Goal: Task Accomplishment & Management: Use online tool/utility

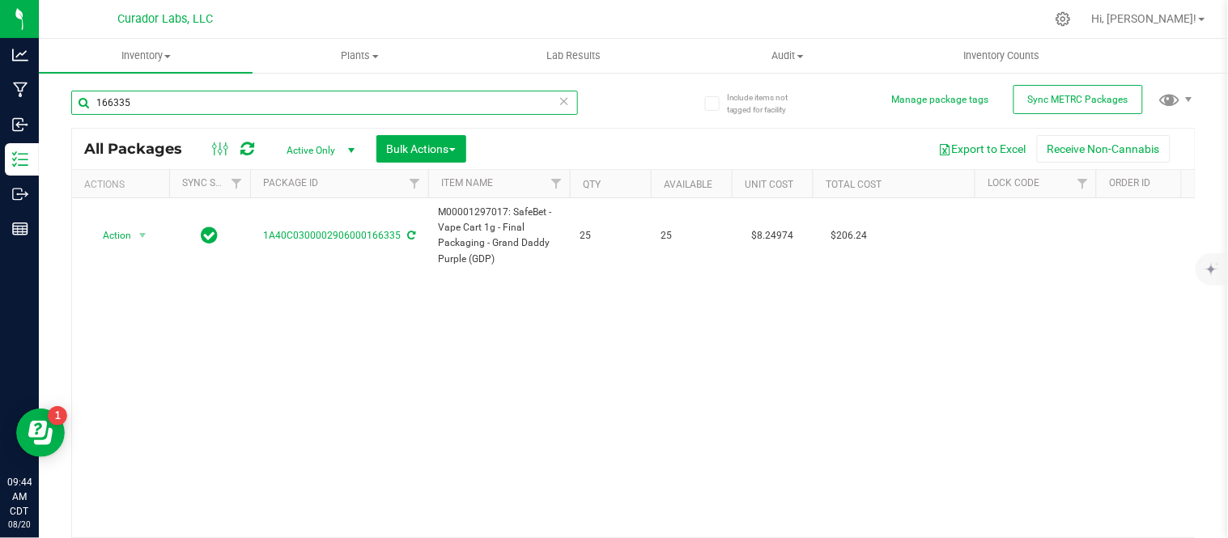
click at [235, 104] on input "166335" at bounding box center [324, 103] width 507 height 24
type input "166303"
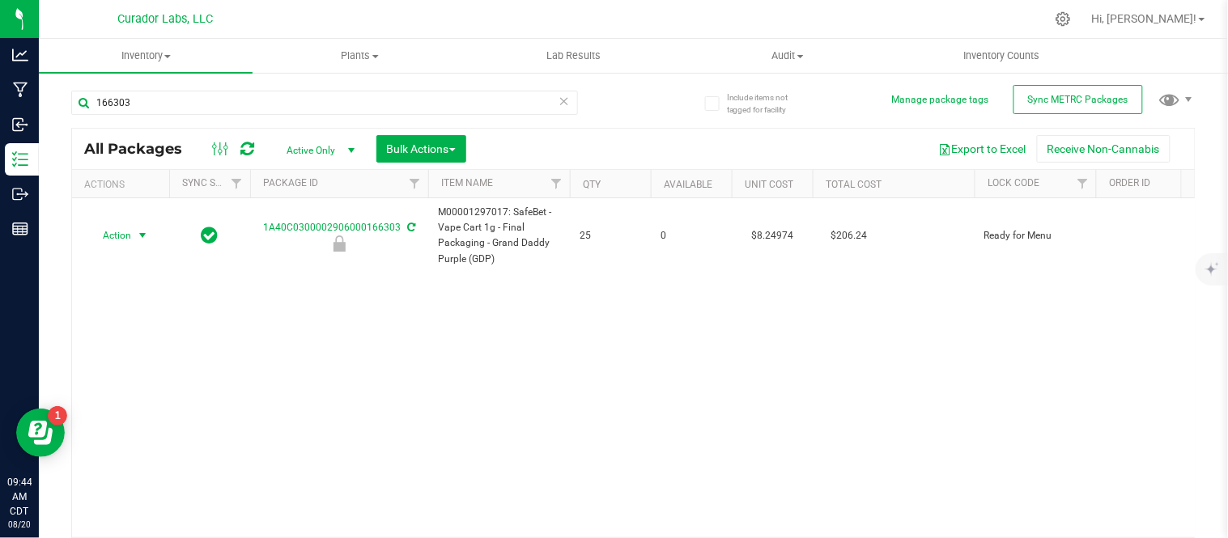
click at [140, 236] on span "select" at bounding box center [142, 235] width 13 height 13
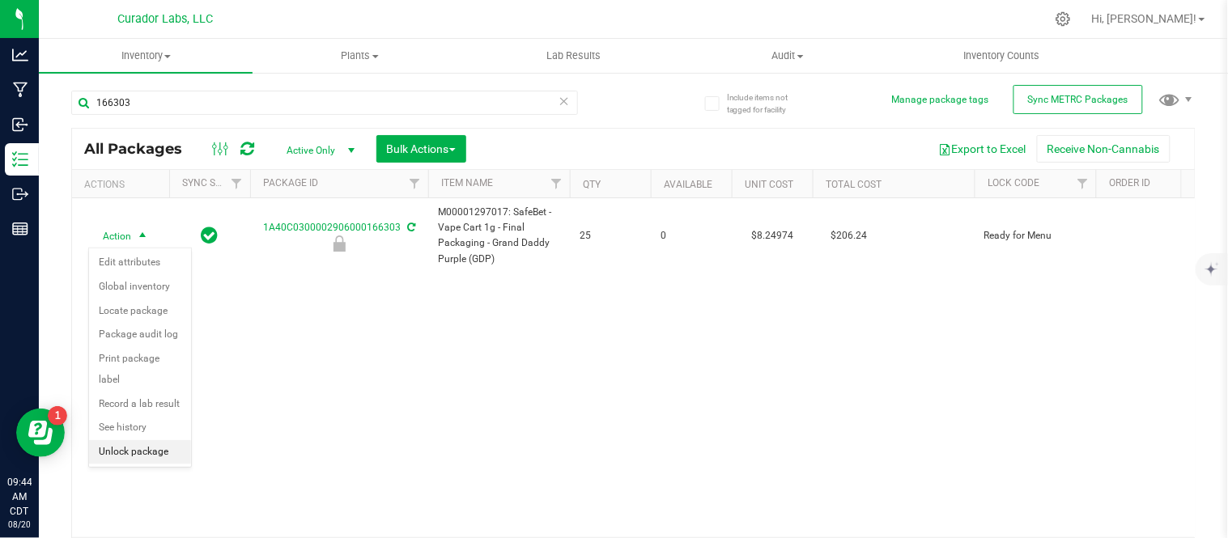
click at [155, 456] on li "Unlock package" at bounding box center [140, 452] width 102 height 24
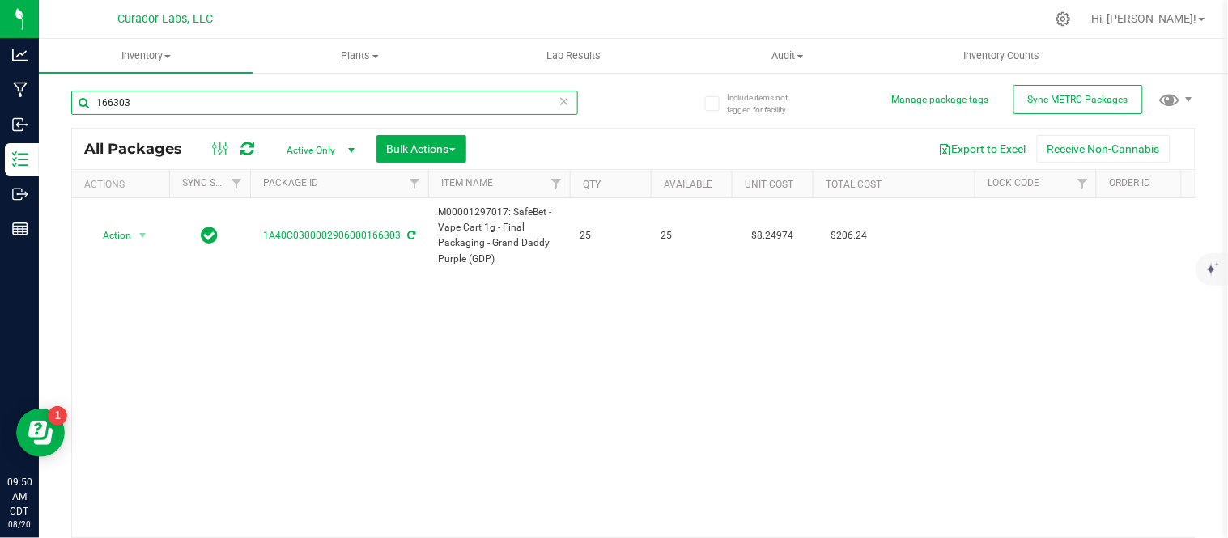
click at [154, 103] on input "166303" at bounding box center [324, 103] width 507 height 24
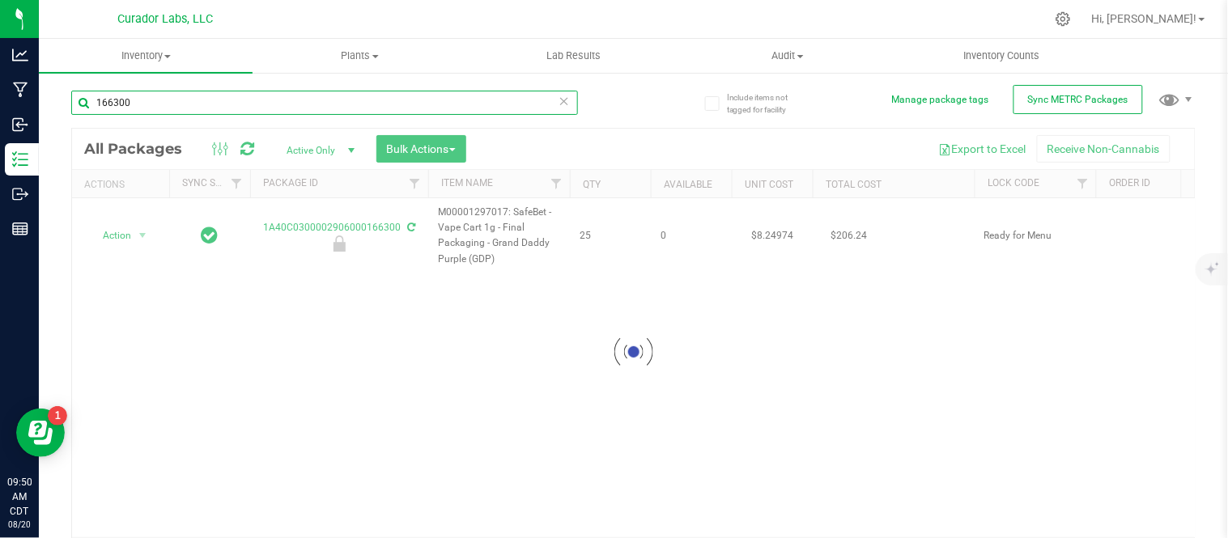
type input "166300"
click at [110, 241] on div at bounding box center [633, 353] width 1123 height 448
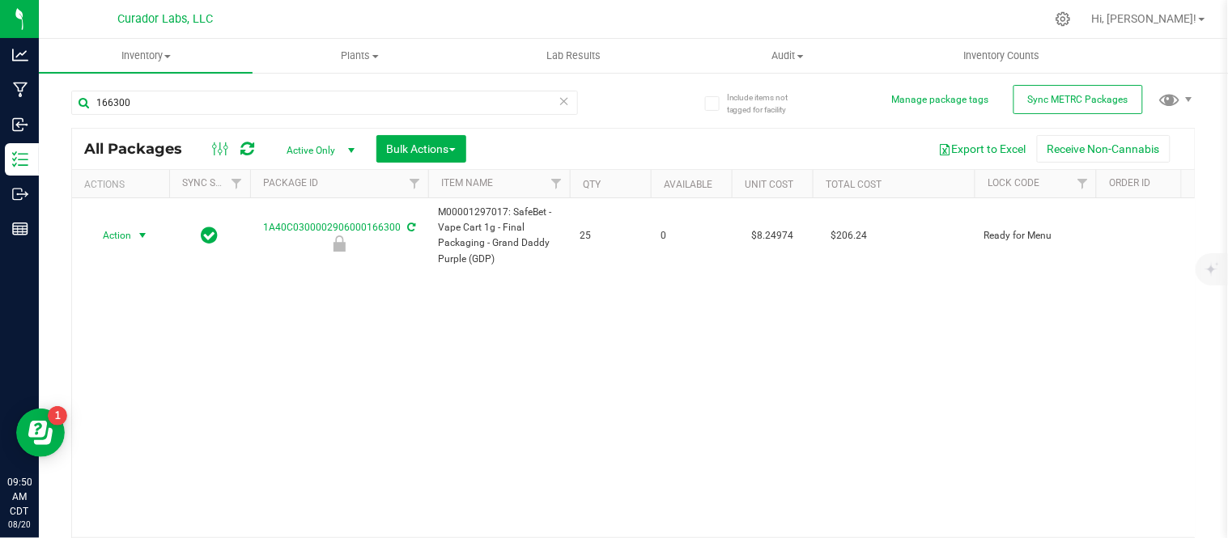
click at [110, 241] on span "Action" at bounding box center [110, 235] width 44 height 23
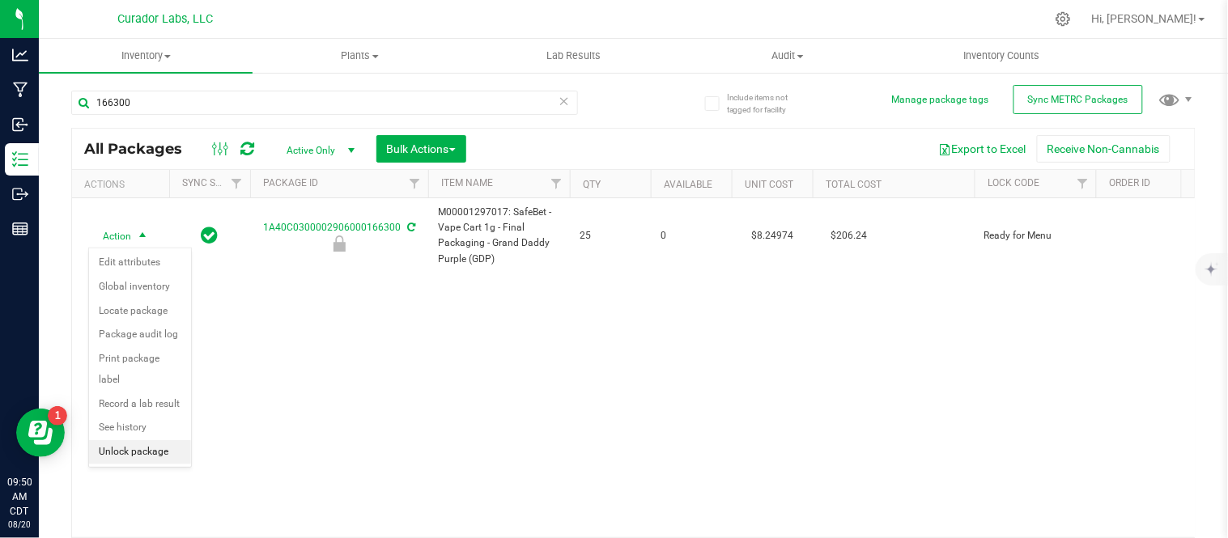
click at [160, 457] on li "Unlock package" at bounding box center [140, 452] width 102 height 24
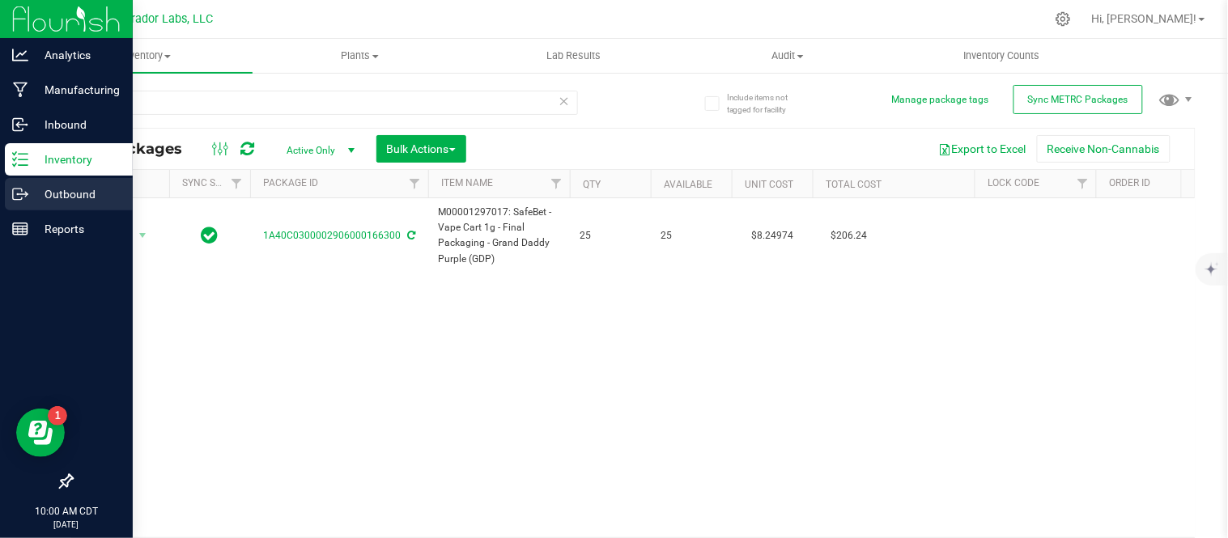
click at [38, 192] on p "Outbound" at bounding box center [76, 194] width 97 height 19
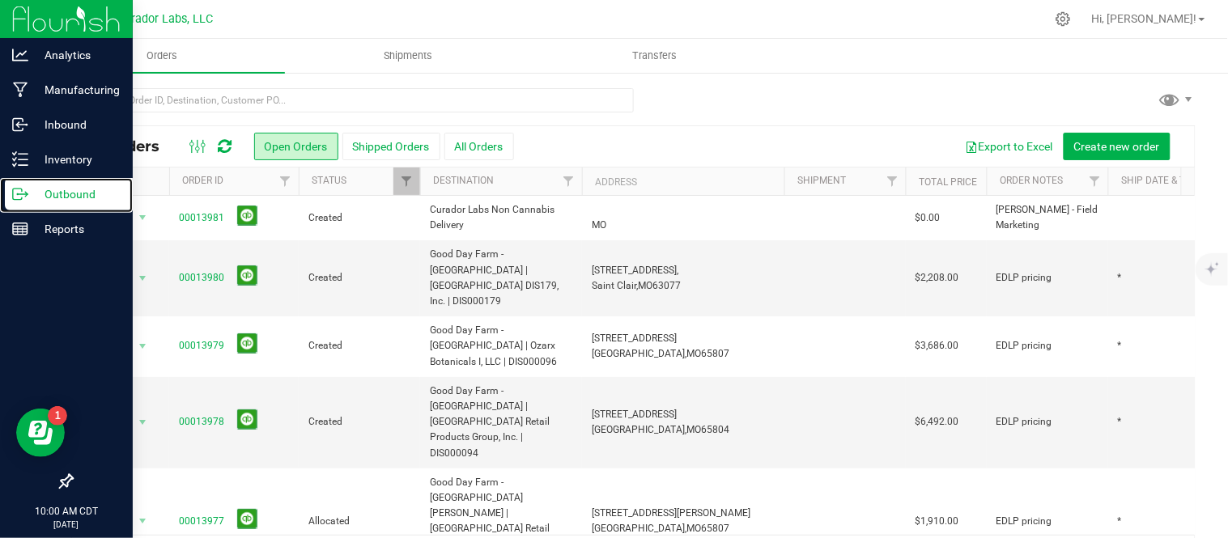
click at [38, 192] on p "Outbound" at bounding box center [76, 194] width 97 height 19
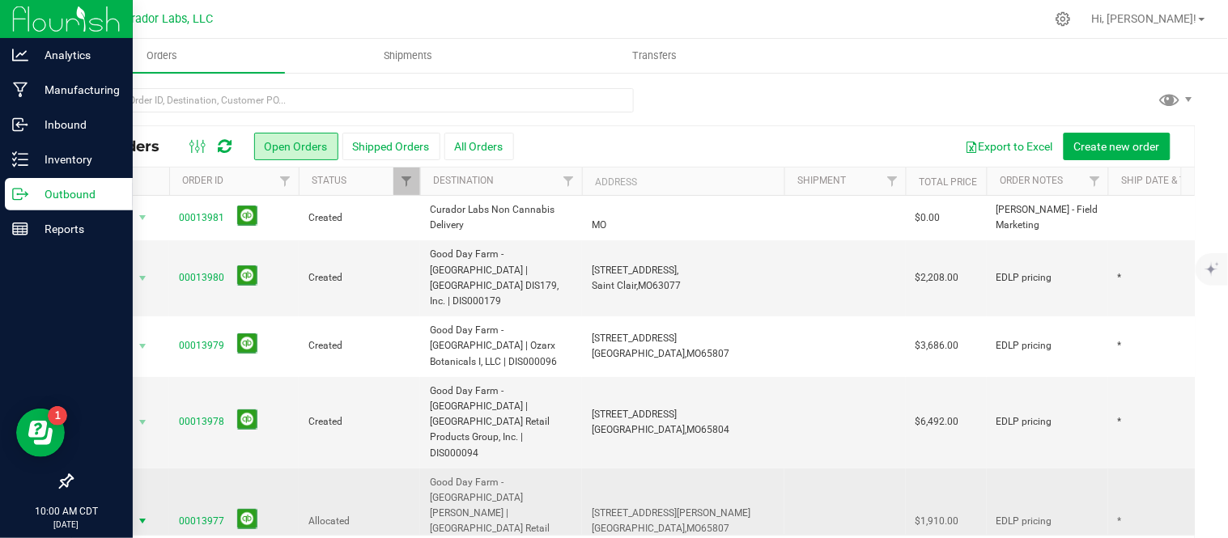
click at [125, 510] on span "Action" at bounding box center [110, 521] width 44 height 23
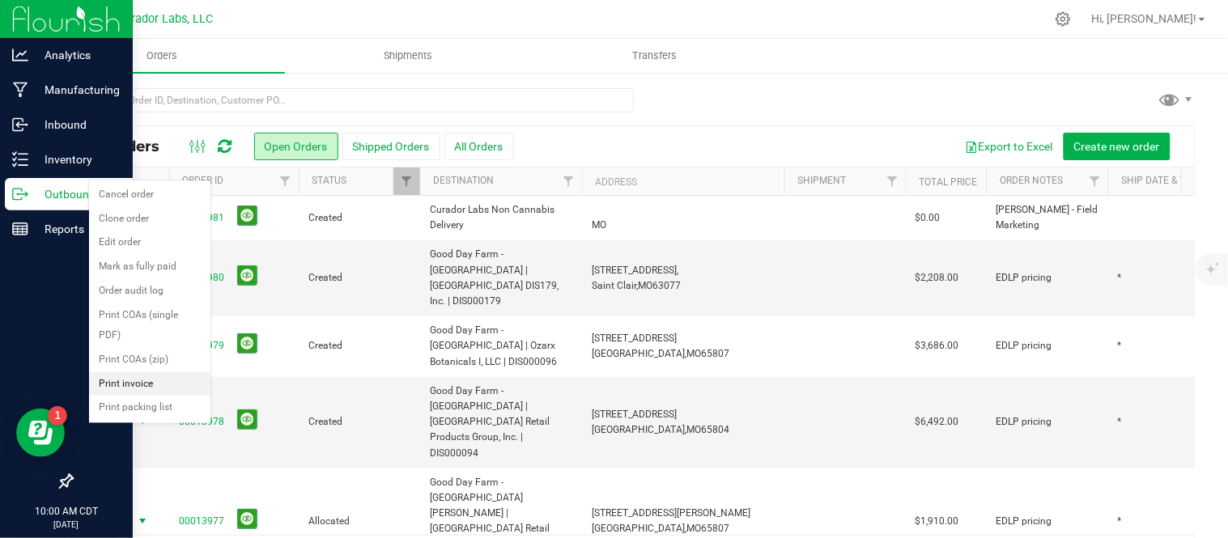
click at [138, 379] on li "Print invoice" at bounding box center [149, 384] width 121 height 24
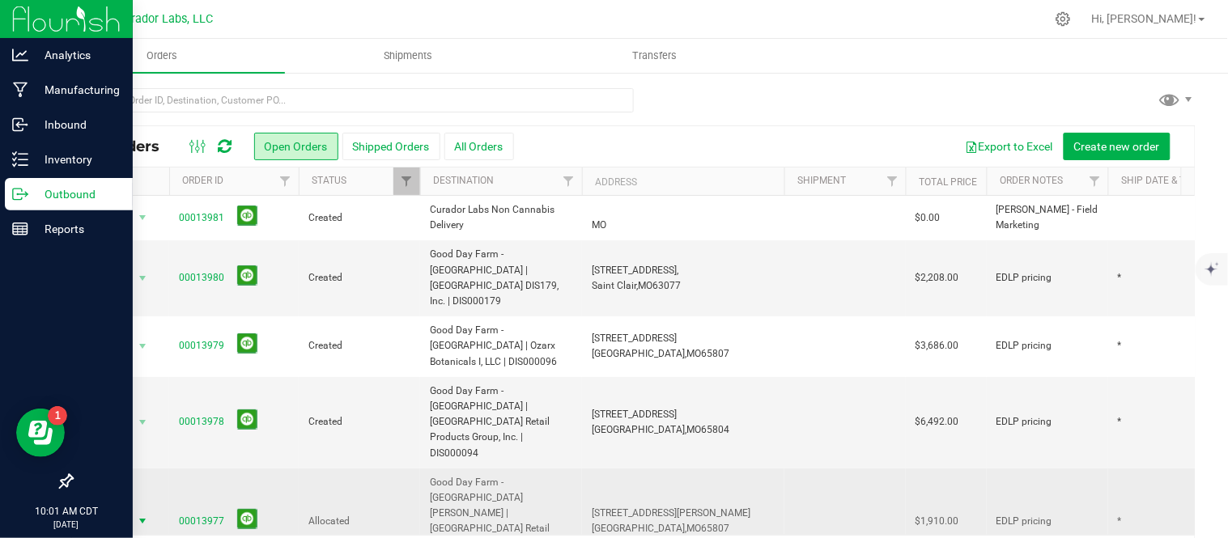
click at [139, 510] on span "select" at bounding box center [143, 521] width 20 height 23
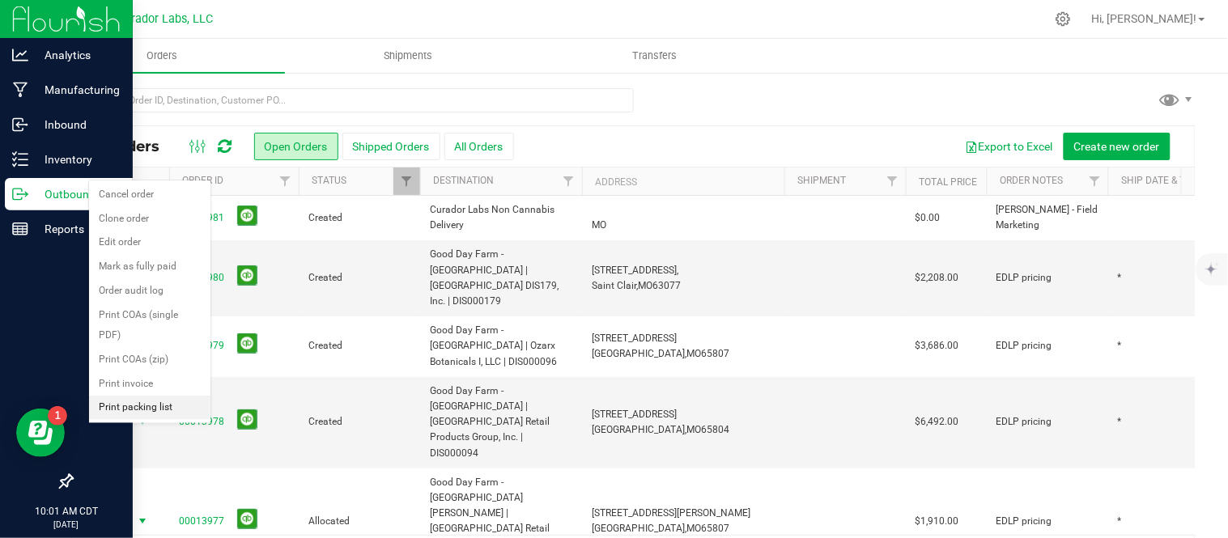
click at [143, 411] on li "Print packing list" at bounding box center [149, 408] width 121 height 24
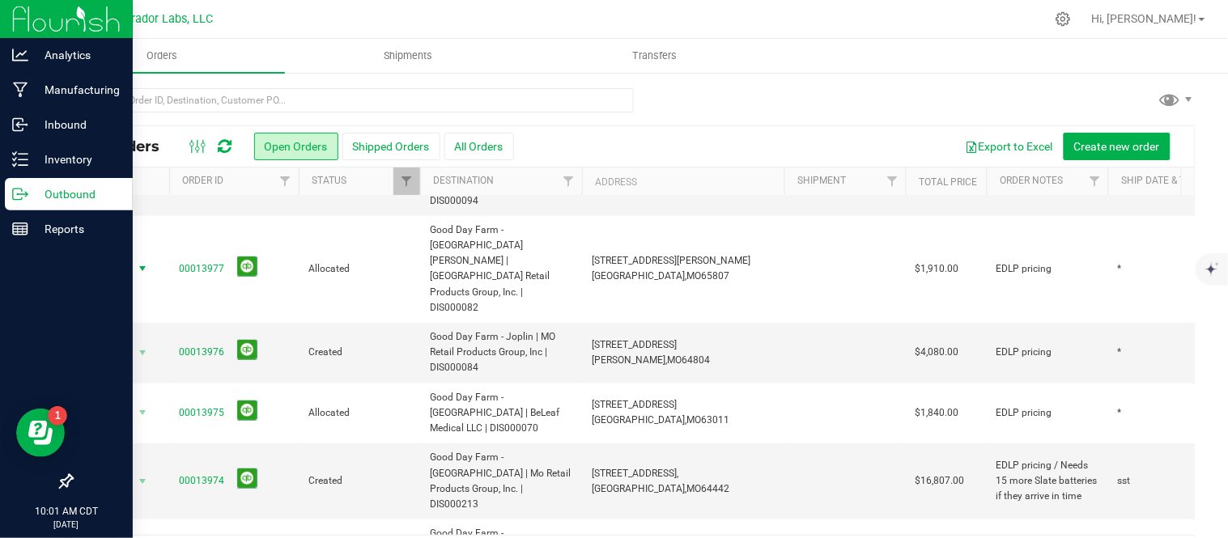
scroll to position [287, 0]
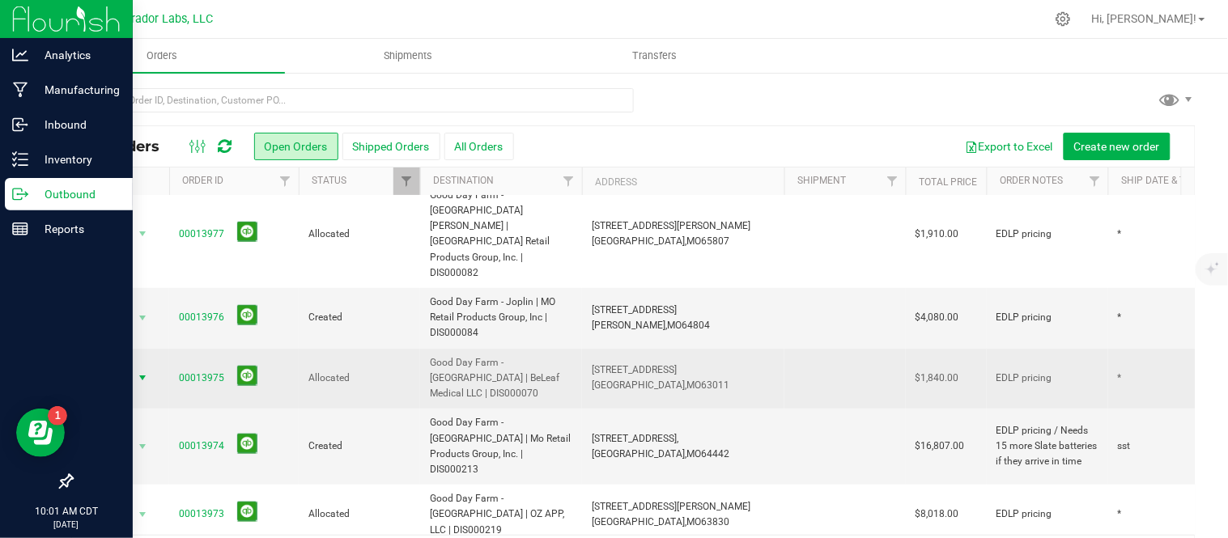
click at [123, 367] on span "Action" at bounding box center [110, 378] width 44 height 23
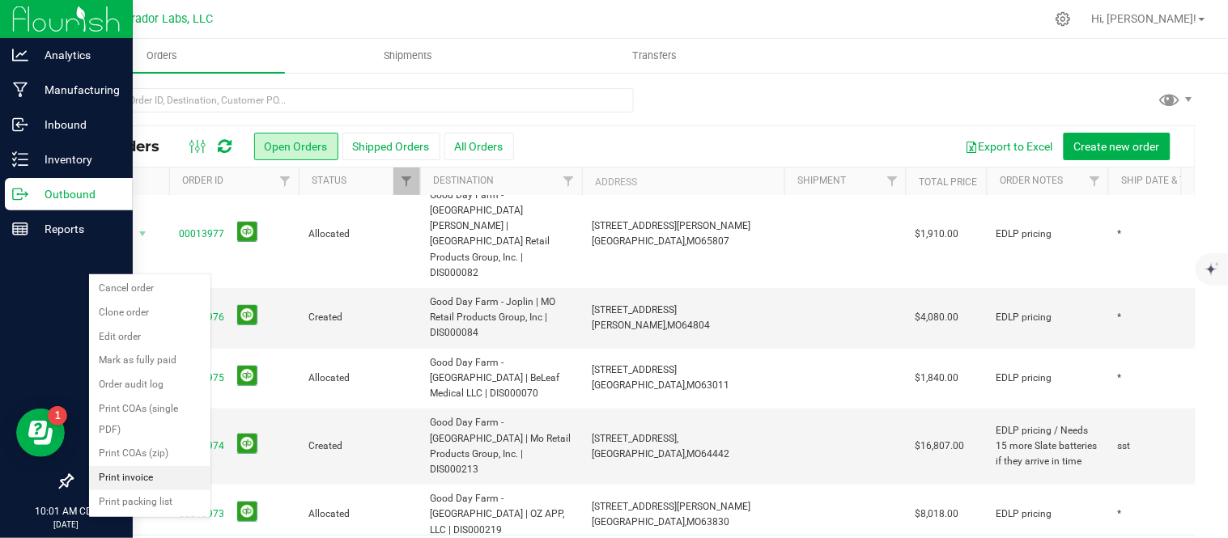
click at [176, 475] on li "Print invoice" at bounding box center [149, 478] width 121 height 24
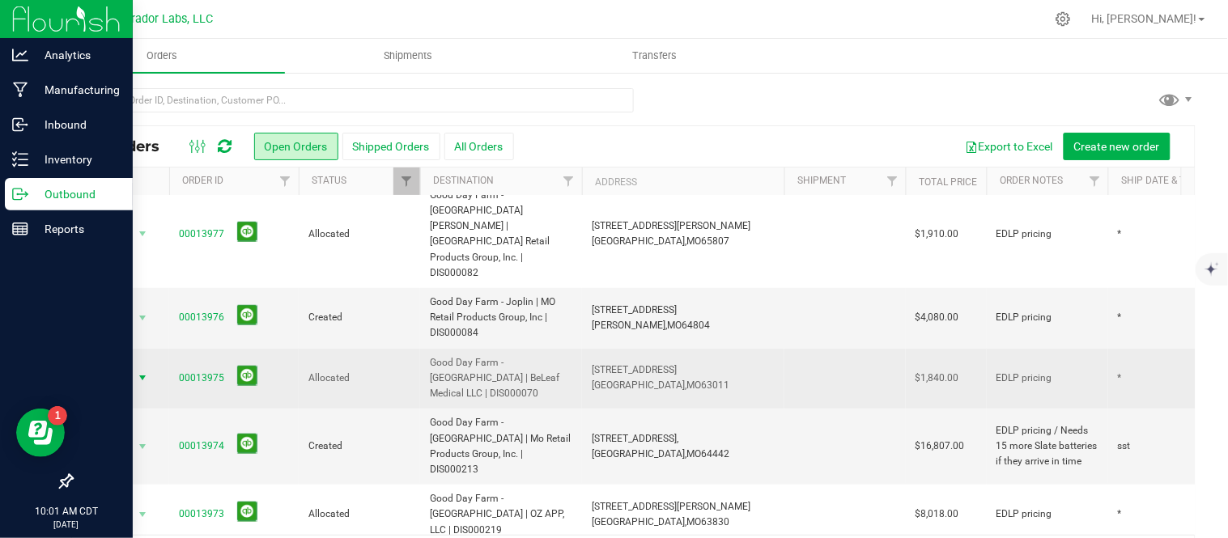
click at [139, 371] on span "select" at bounding box center [142, 377] width 13 height 13
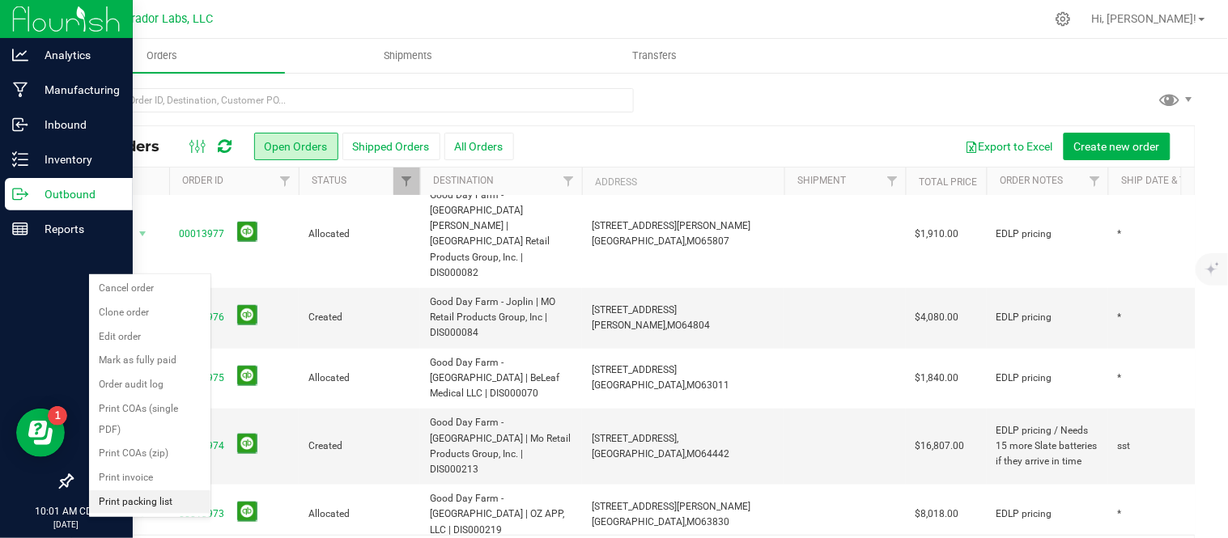
click at [155, 510] on li "Print packing list" at bounding box center [149, 502] width 121 height 24
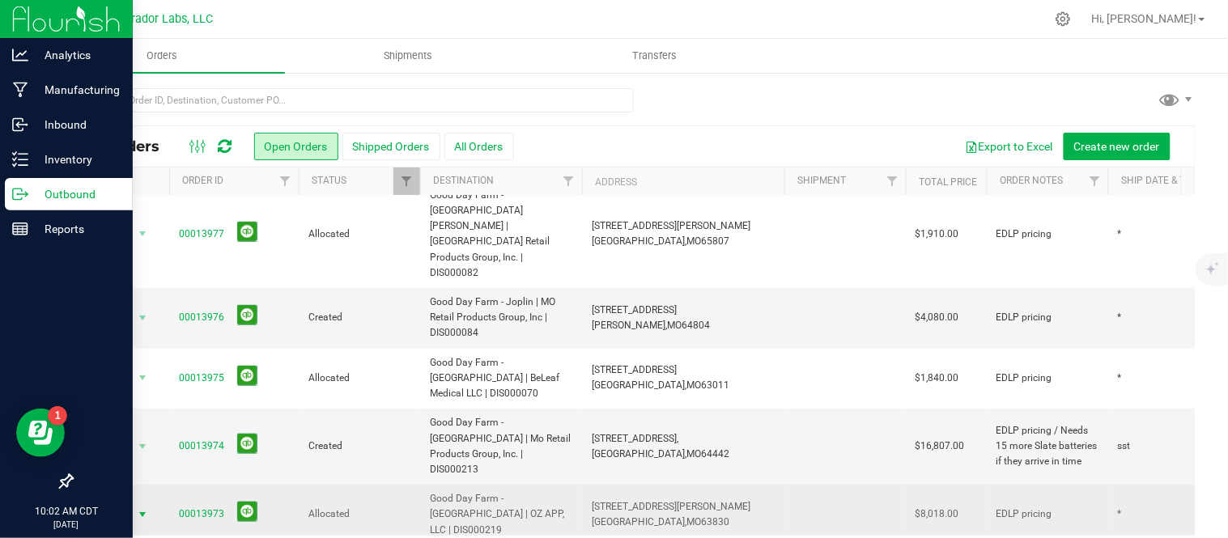
click at [123, 503] on span "Action" at bounding box center [110, 514] width 44 height 23
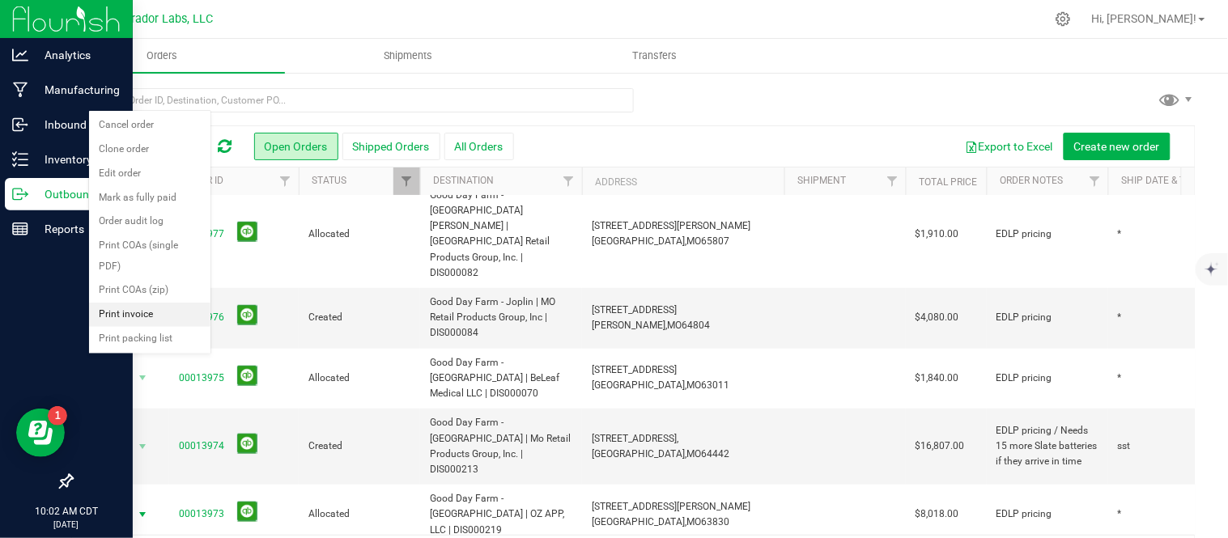
click at [148, 313] on li "Print invoice" at bounding box center [149, 315] width 121 height 24
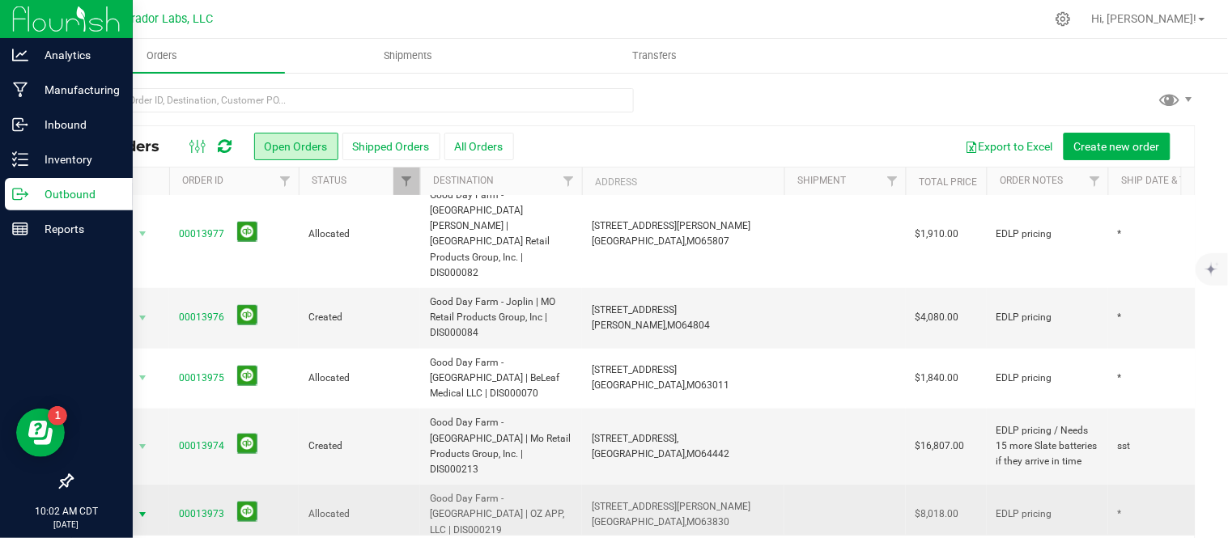
click at [142, 508] on span "select" at bounding box center [142, 514] width 13 height 13
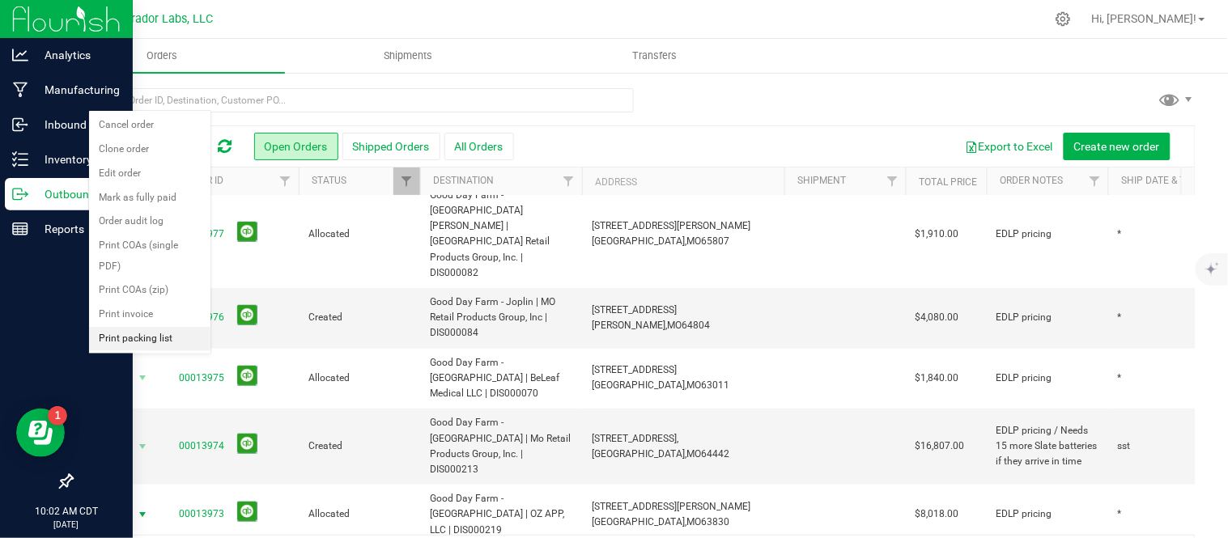
click at [142, 340] on li "Print packing list" at bounding box center [149, 339] width 121 height 24
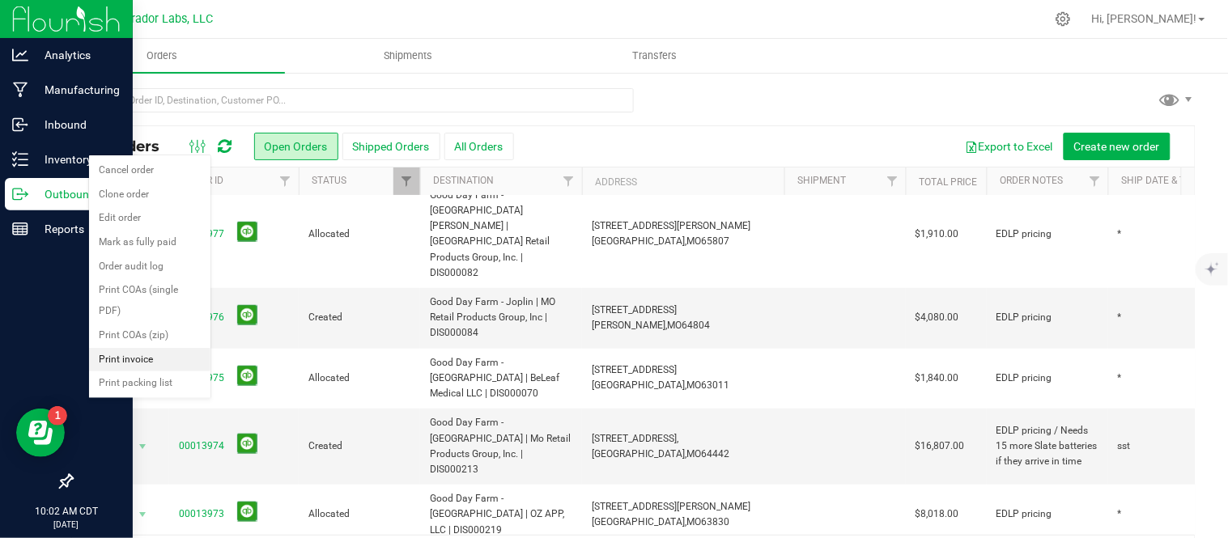
click at [141, 364] on li "Print invoice" at bounding box center [149, 360] width 121 height 24
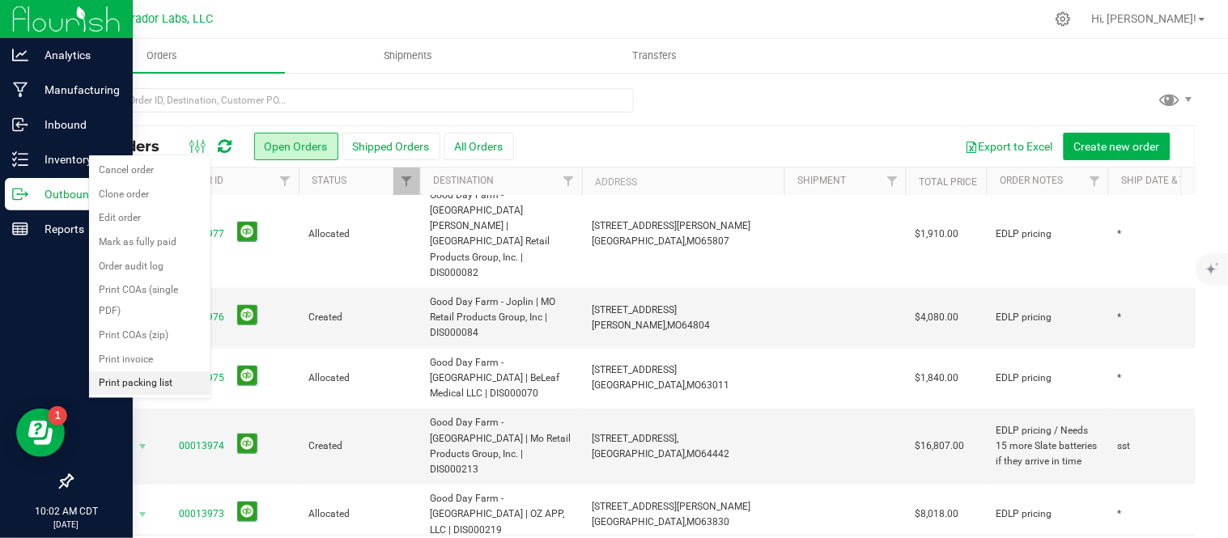
click at [139, 382] on li "Print packing list" at bounding box center [149, 383] width 121 height 24
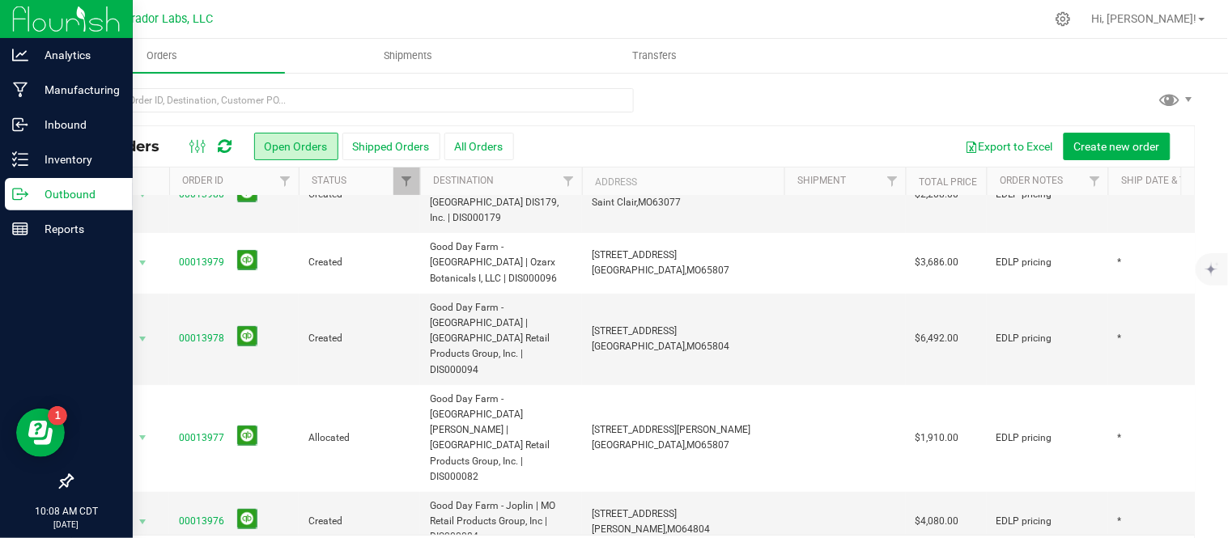
scroll to position [0, 0]
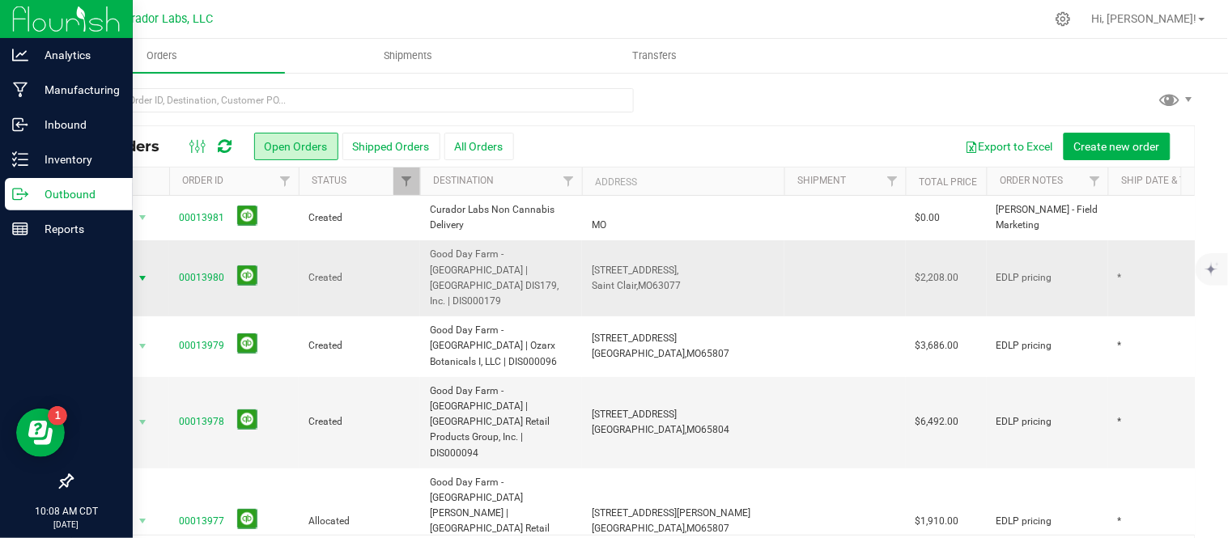
click at [138, 272] on span "select" at bounding box center [142, 278] width 13 height 13
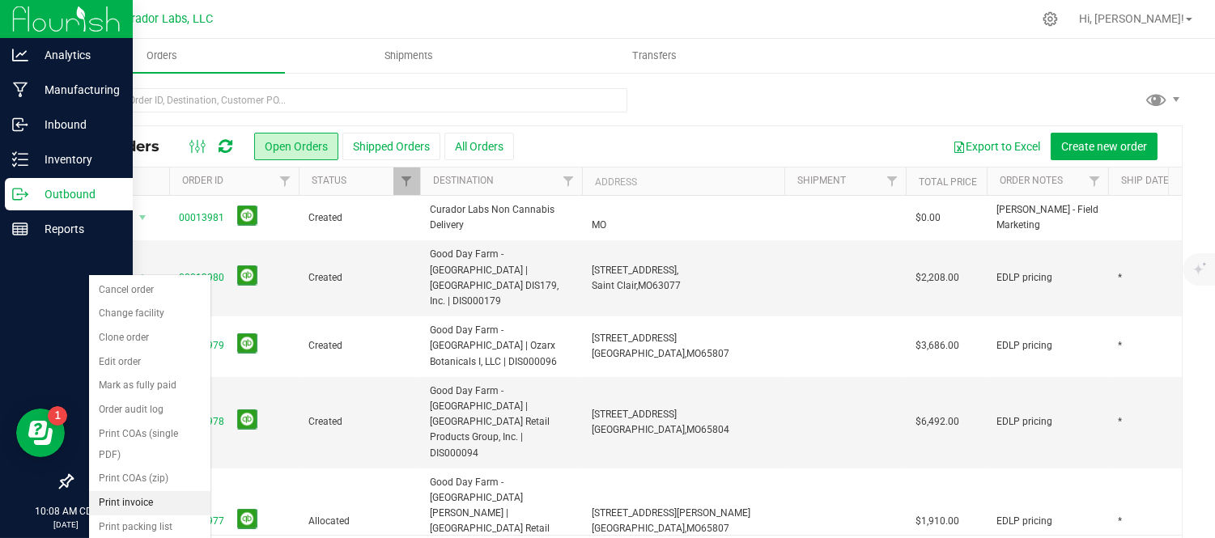
click at [148, 499] on li "Print invoice" at bounding box center [149, 503] width 121 height 24
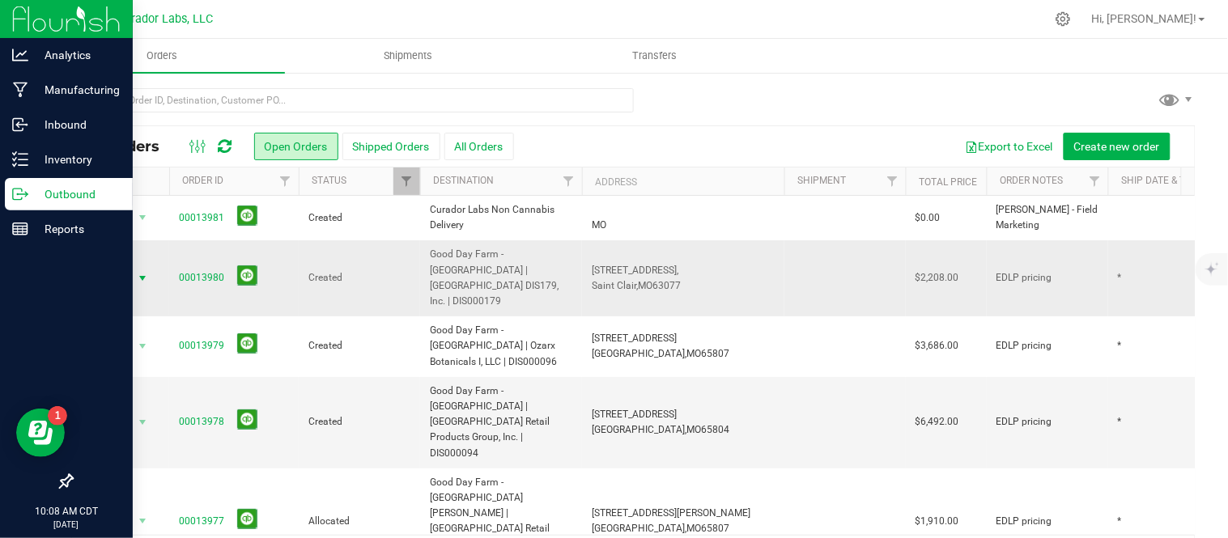
click at [119, 267] on span "Action" at bounding box center [110, 278] width 44 height 23
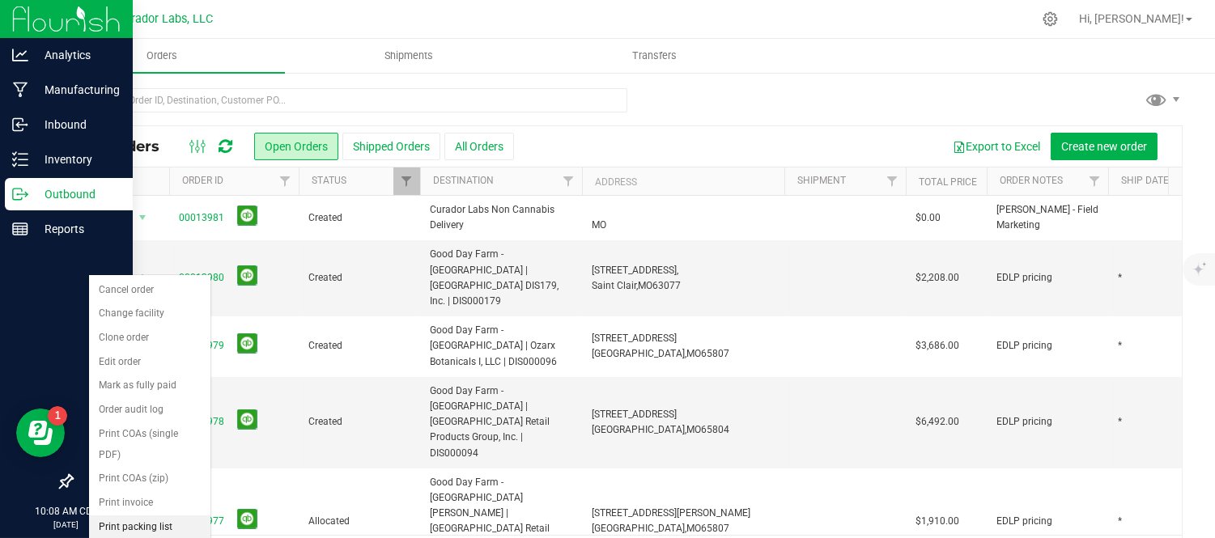
click at [150, 528] on li "Print packing list" at bounding box center [149, 528] width 121 height 24
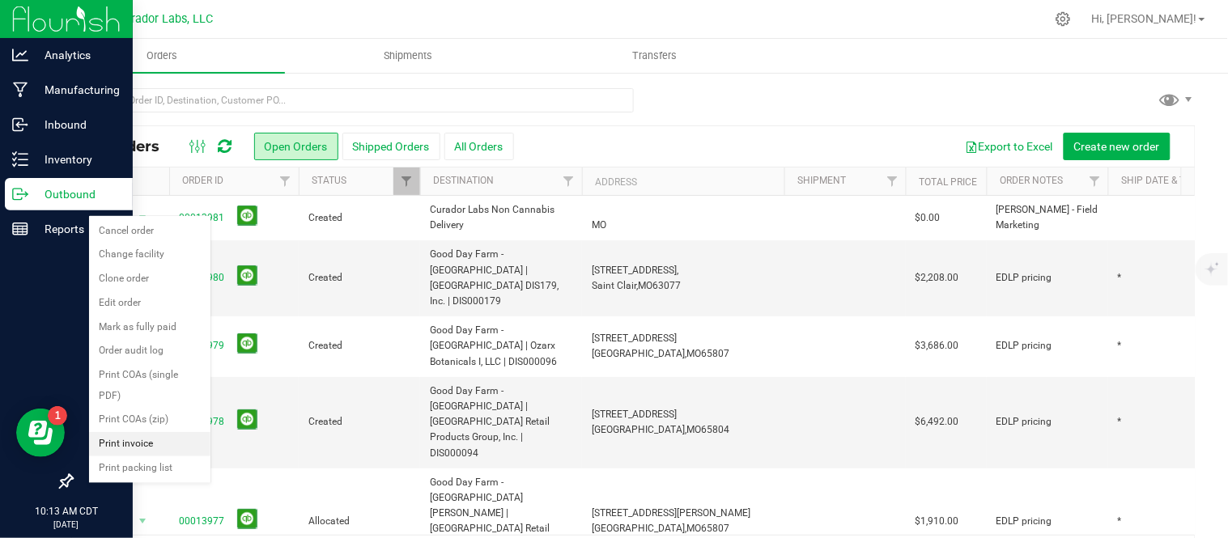
click at [138, 448] on li "Print invoice" at bounding box center [149, 444] width 121 height 24
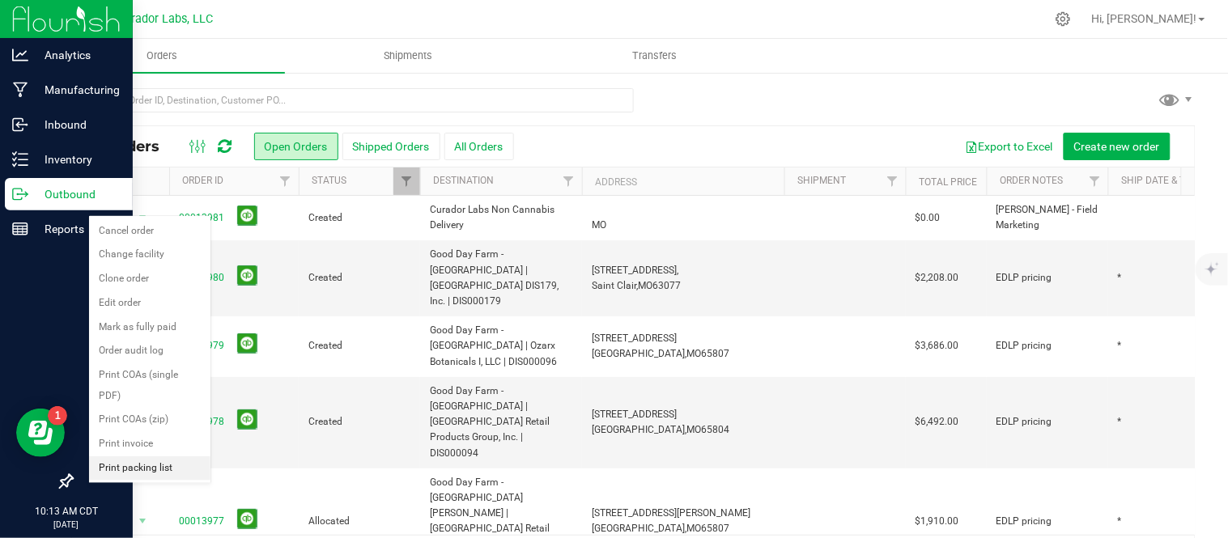
click at [149, 465] on li "Print packing list" at bounding box center [149, 468] width 121 height 24
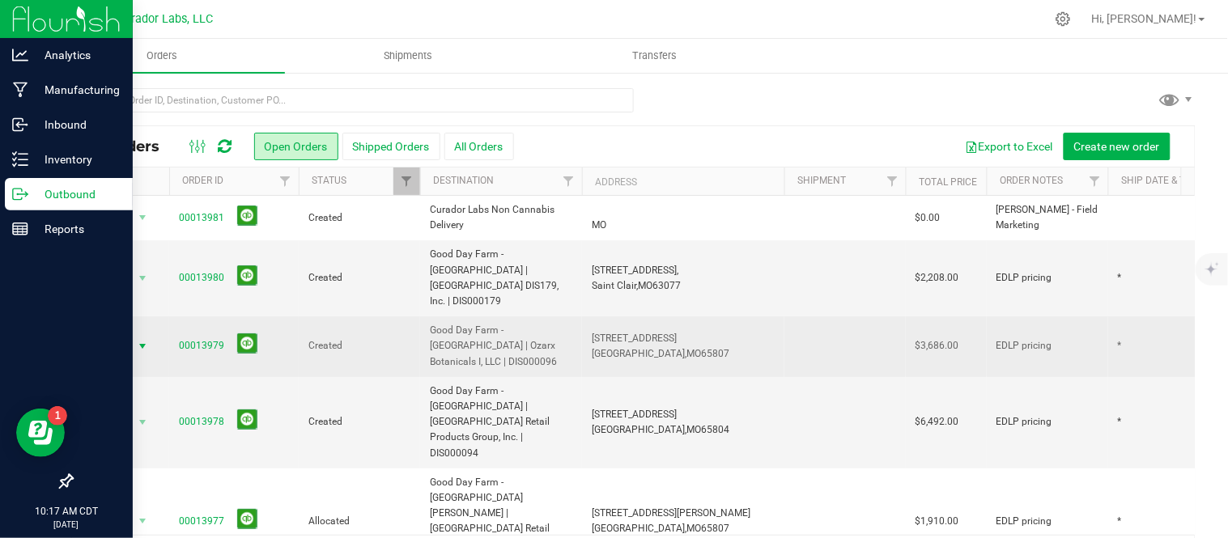
click at [138, 340] on span "select" at bounding box center [142, 346] width 13 height 13
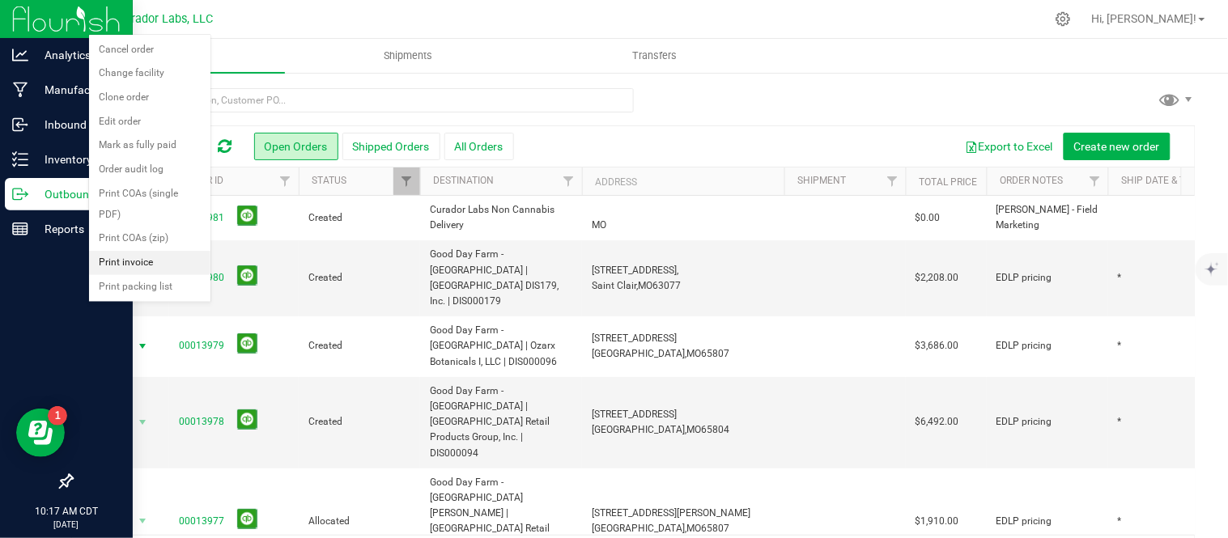
click at [146, 256] on li "Print invoice" at bounding box center [149, 263] width 121 height 24
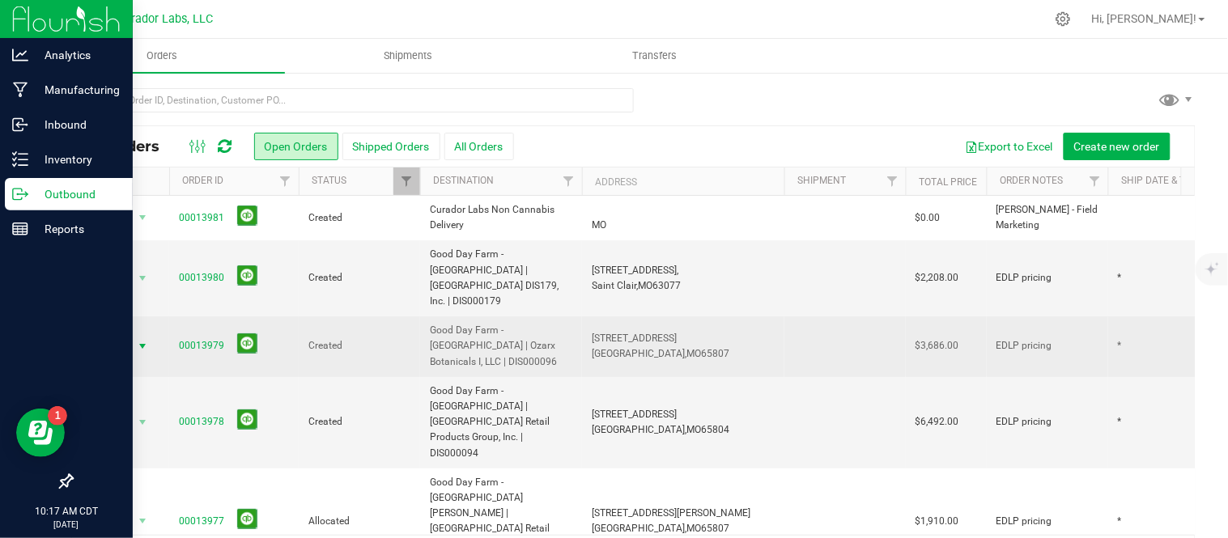
click at [136, 340] on span "select" at bounding box center [142, 346] width 13 height 13
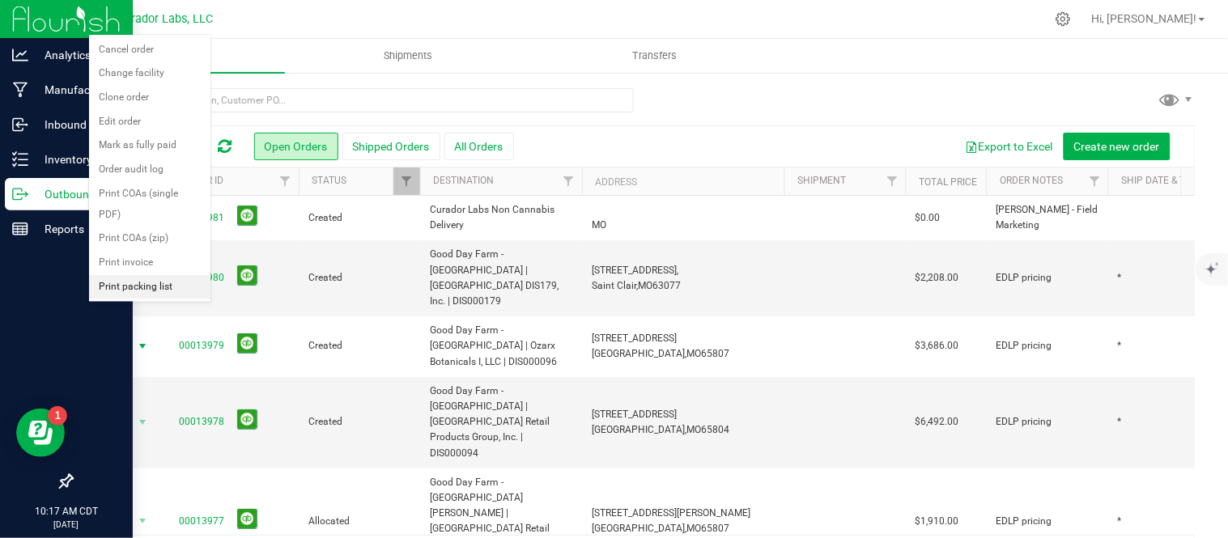
click at [143, 290] on li "Print packing list" at bounding box center [149, 287] width 121 height 24
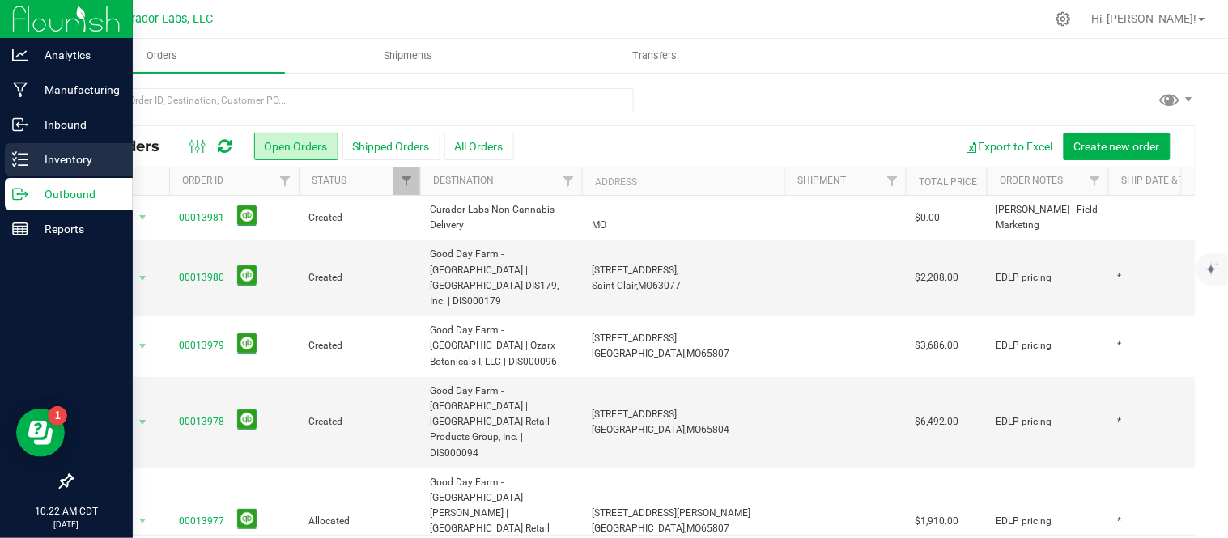
click at [35, 151] on p "Inventory" at bounding box center [76, 159] width 97 height 19
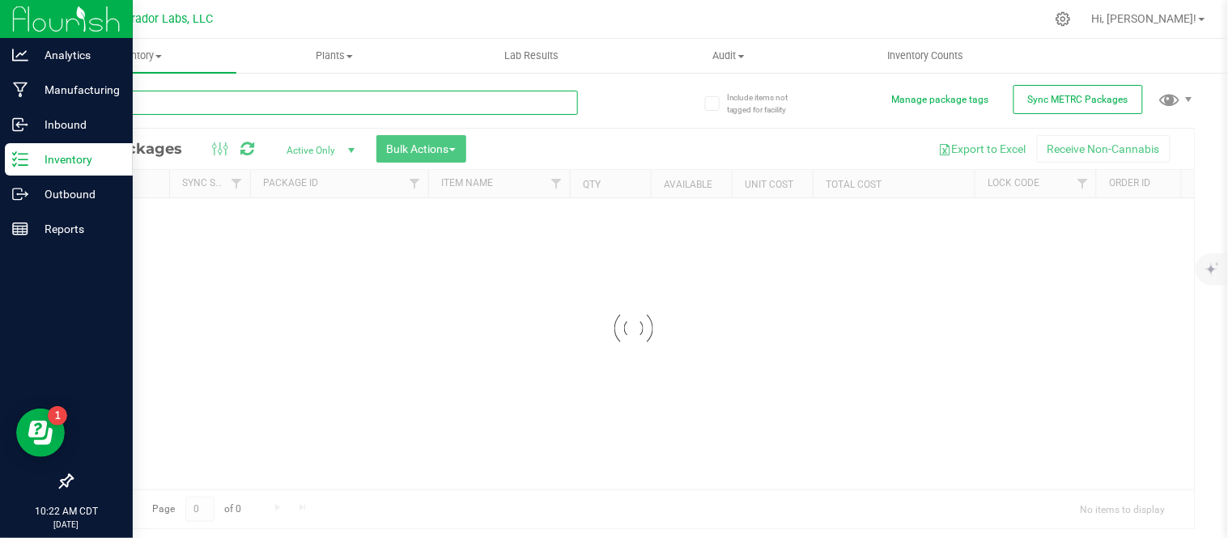
click at [475, 101] on input "text" at bounding box center [324, 103] width 507 height 24
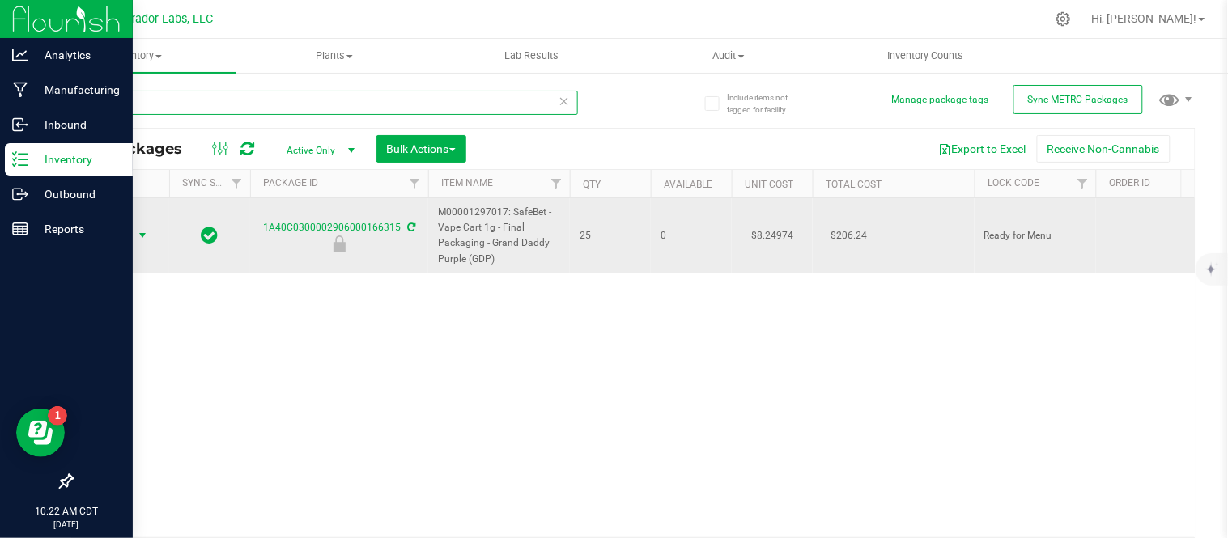
type input "66315"
click at [124, 244] on span "Action" at bounding box center [110, 235] width 44 height 23
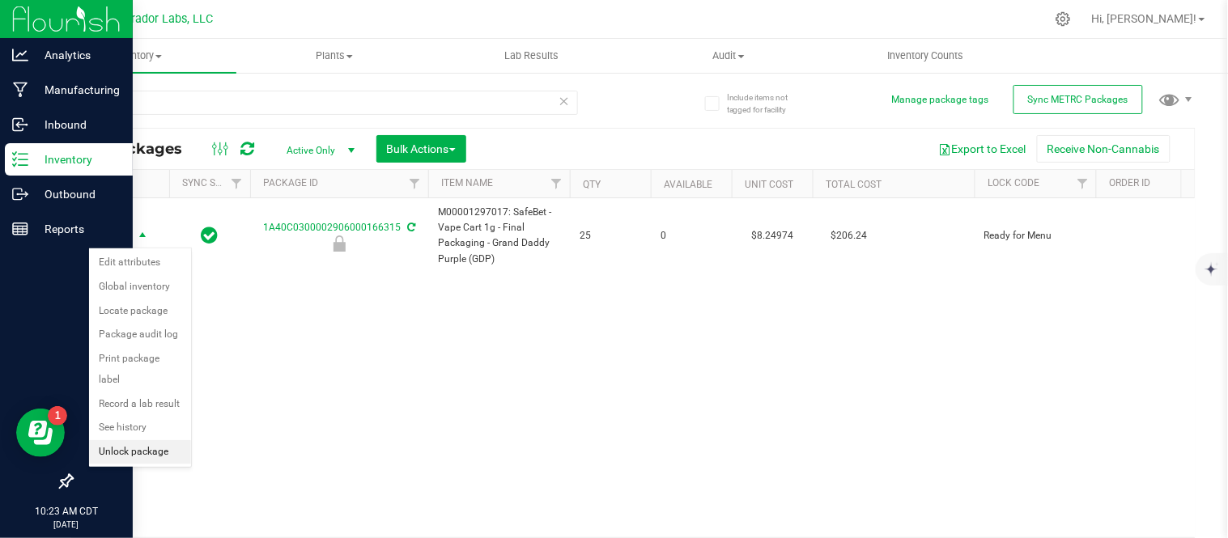
click at [150, 462] on li "Unlock package" at bounding box center [140, 452] width 102 height 24
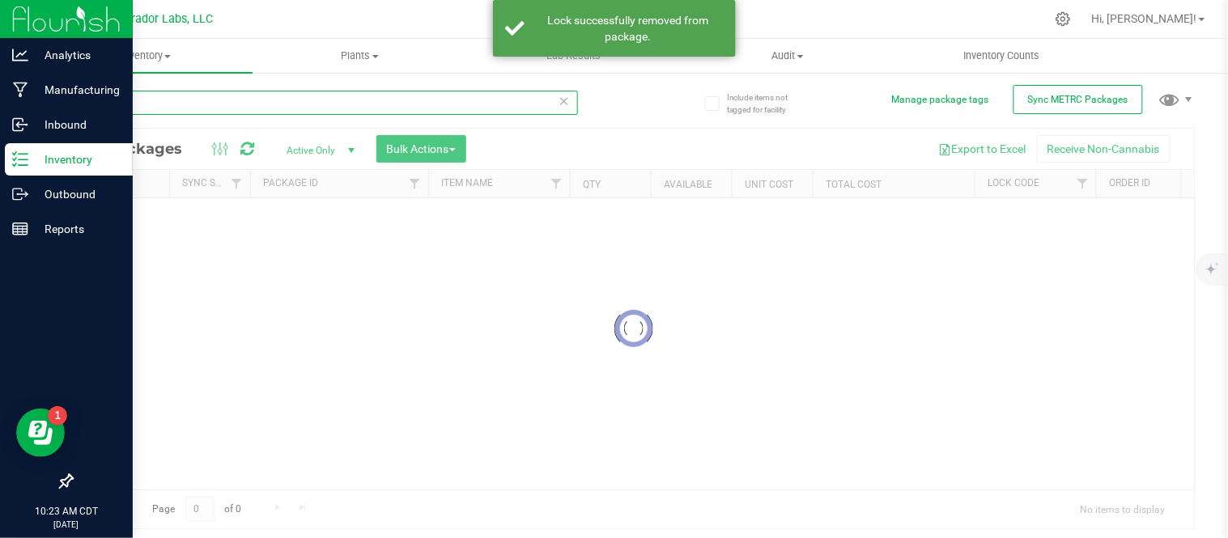
click at [220, 114] on div "Inventory All packages All inventory Waste log Create inventory Plants All plan…" at bounding box center [633, 288] width 1189 height 499
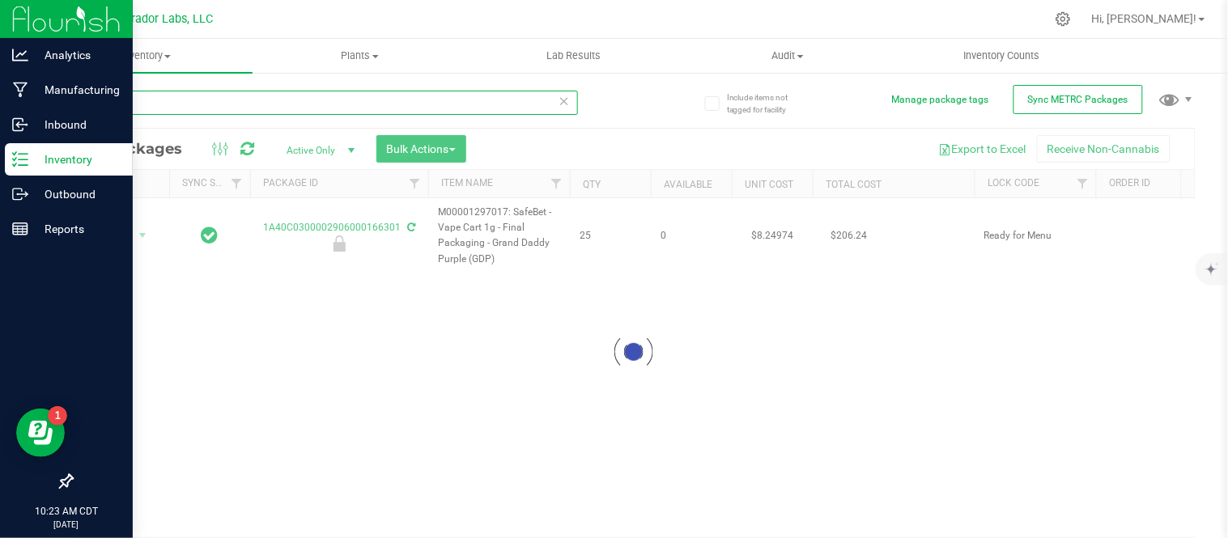
type input "66301"
click at [123, 238] on div at bounding box center [633, 353] width 1123 height 448
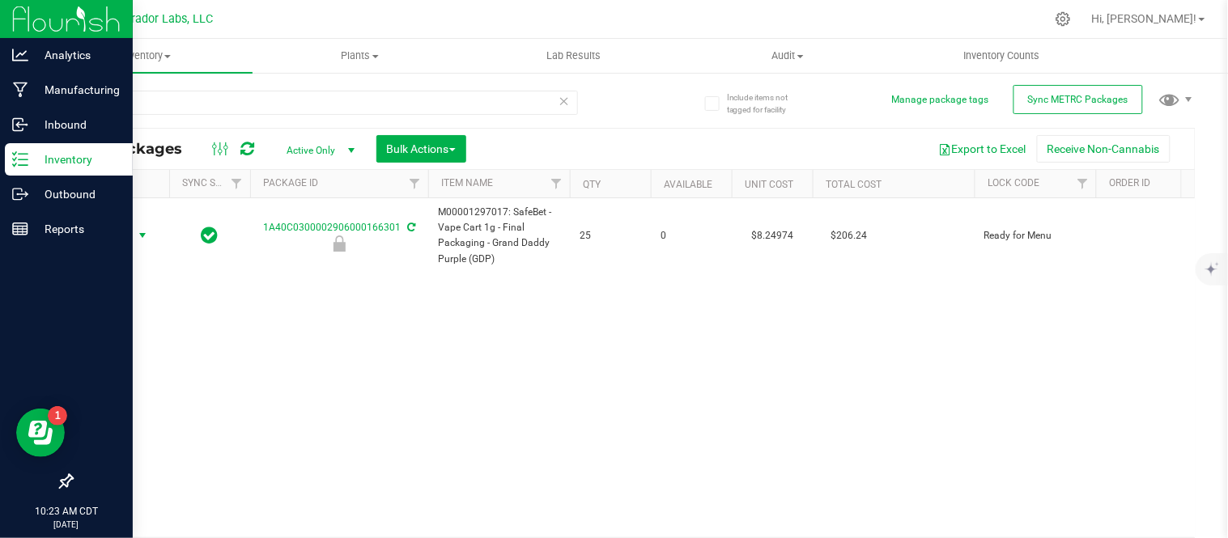
click at [123, 238] on span "Action" at bounding box center [110, 235] width 44 height 23
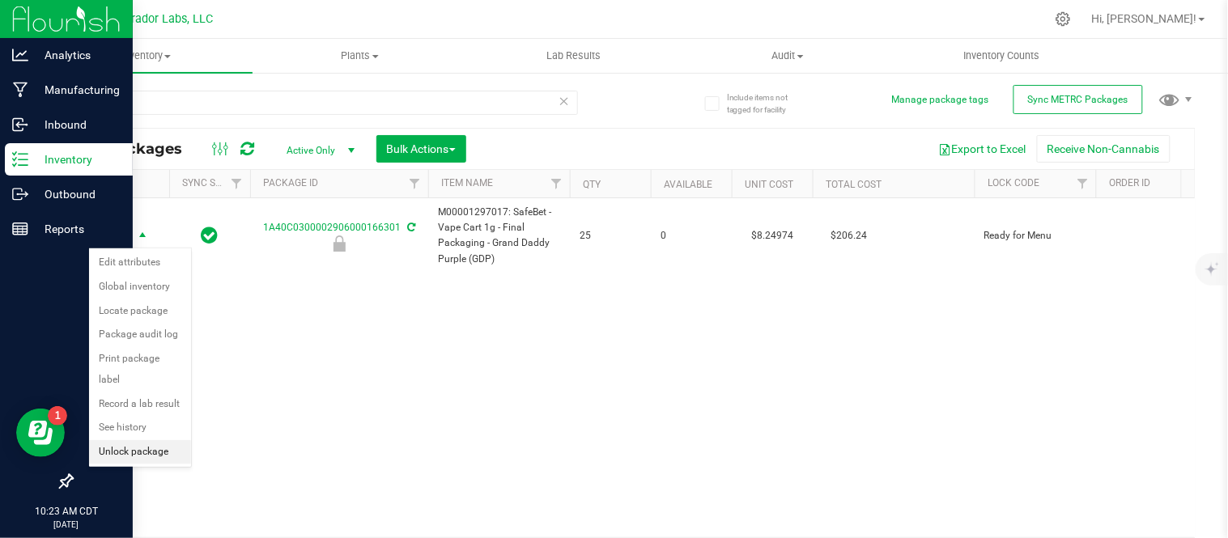
click at [147, 458] on li "Unlock package" at bounding box center [140, 452] width 102 height 24
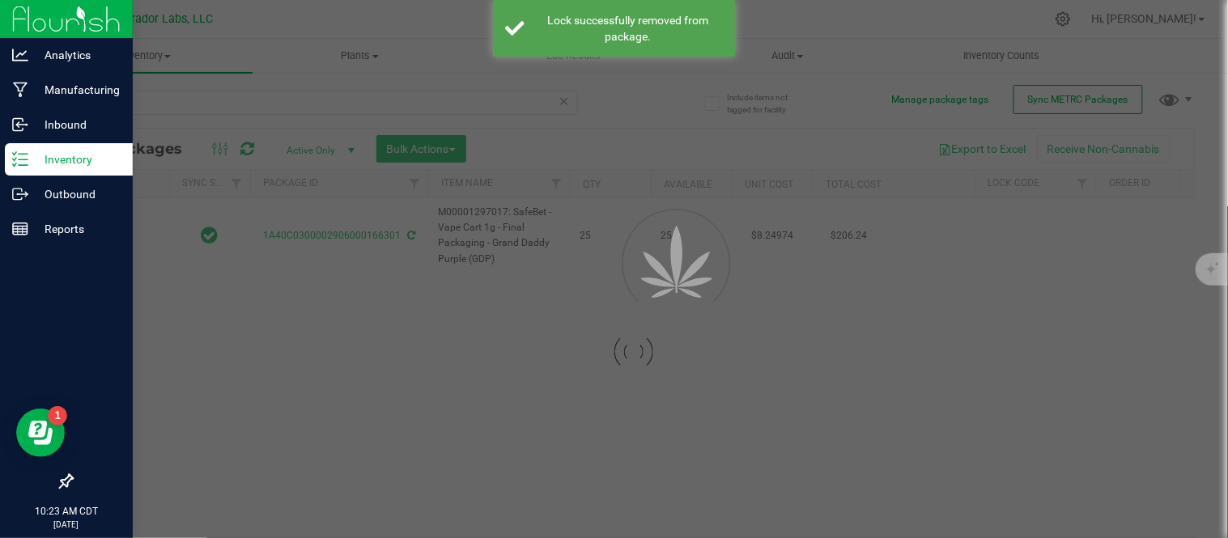
type input "2026-07-29"
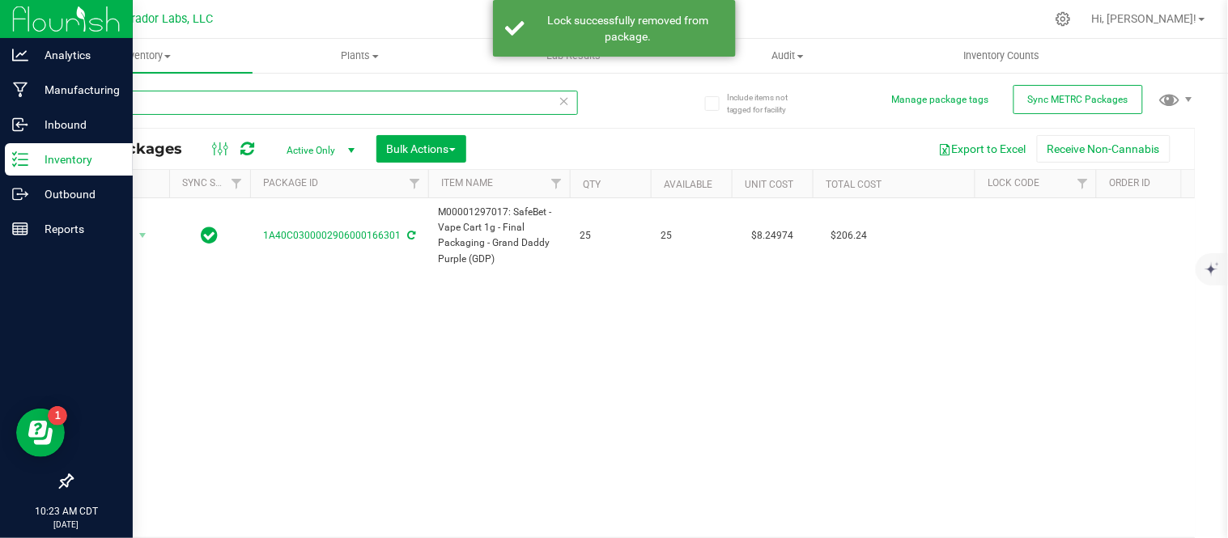
click at [150, 109] on input "66301" at bounding box center [324, 103] width 507 height 24
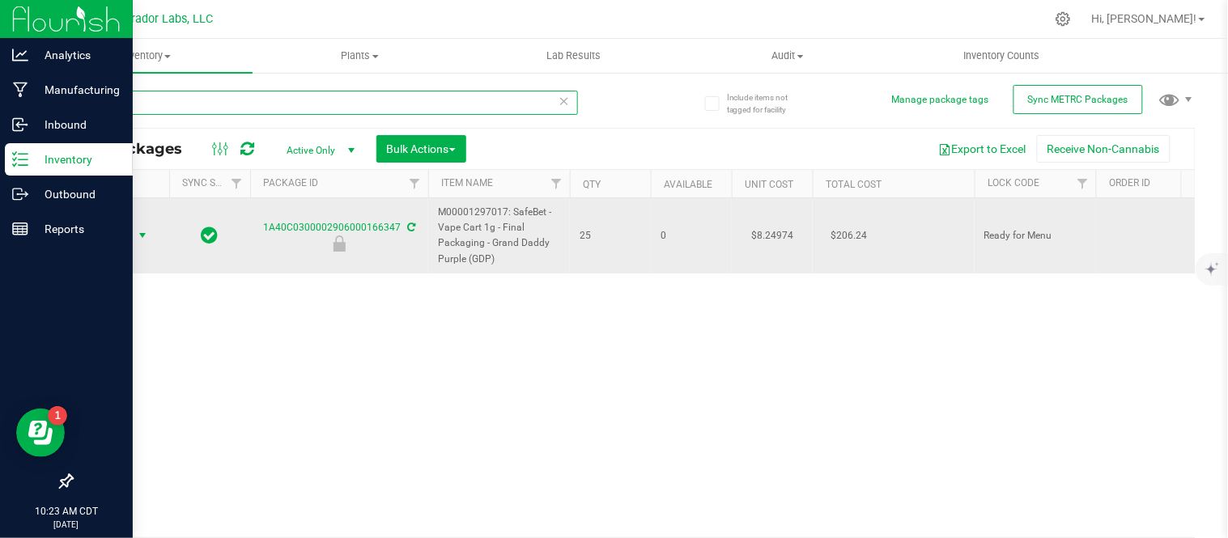
type input "66347"
click at [148, 232] on span "select" at bounding box center [142, 235] width 13 height 13
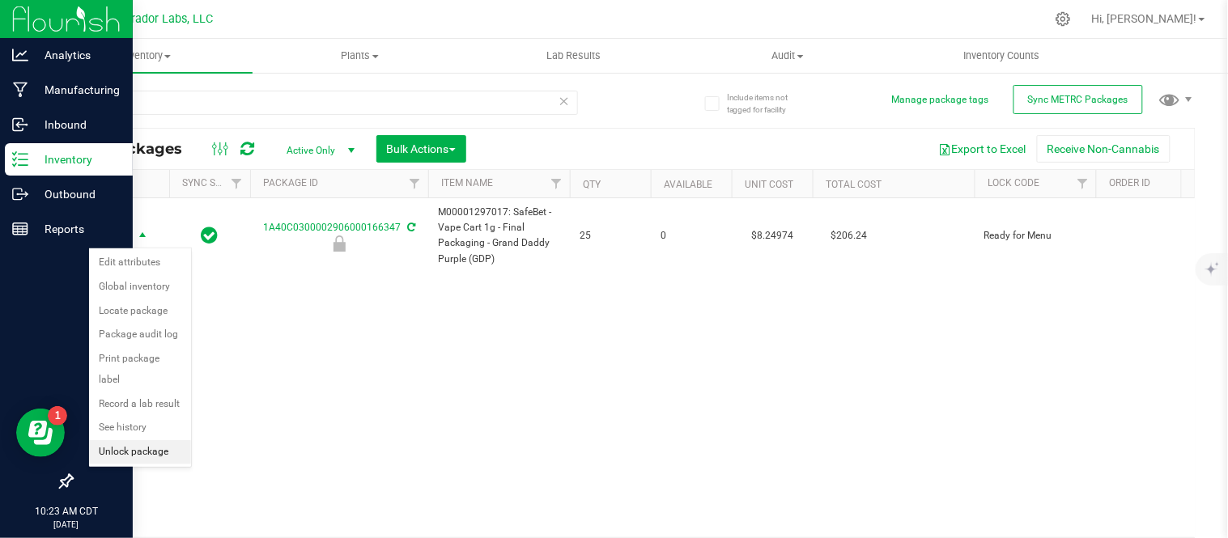
click at [119, 455] on li "Unlock package" at bounding box center [140, 452] width 102 height 24
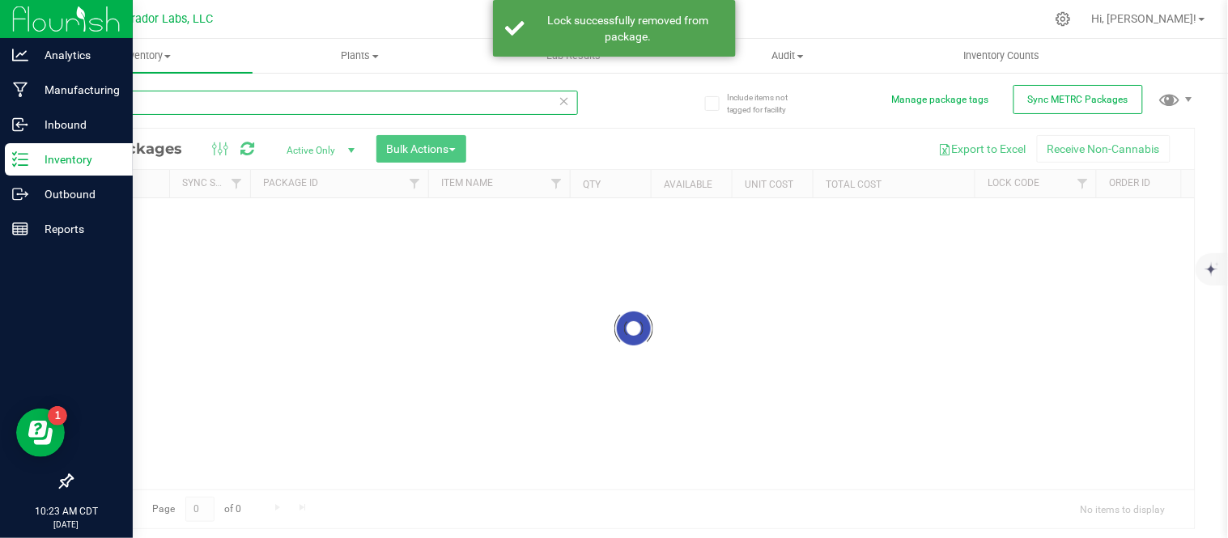
click at [163, 95] on input "66347" at bounding box center [324, 103] width 507 height 24
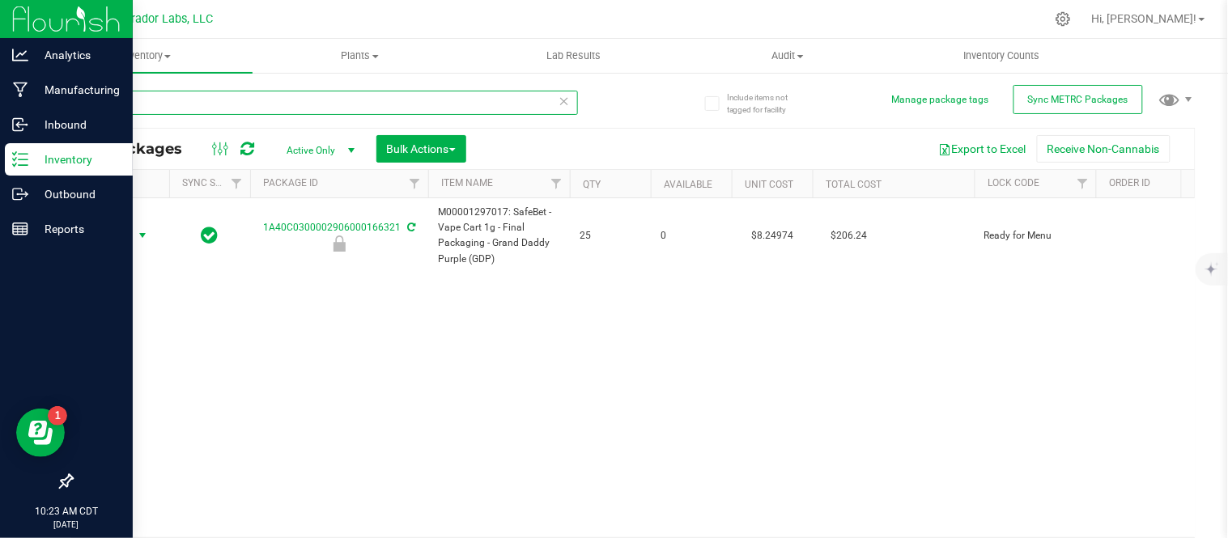
type input "66321"
click at [133, 236] on span "select" at bounding box center [143, 235] width 20 height 23
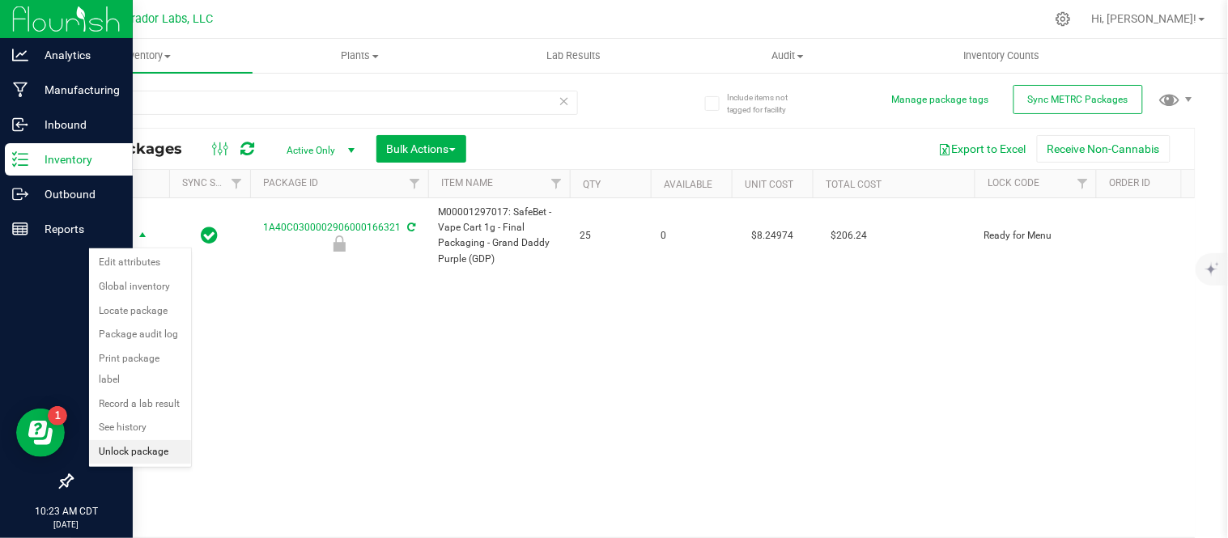
click at [141, 453] on li "Unlock package" at bounding box center [140, 452] width 102 height 24
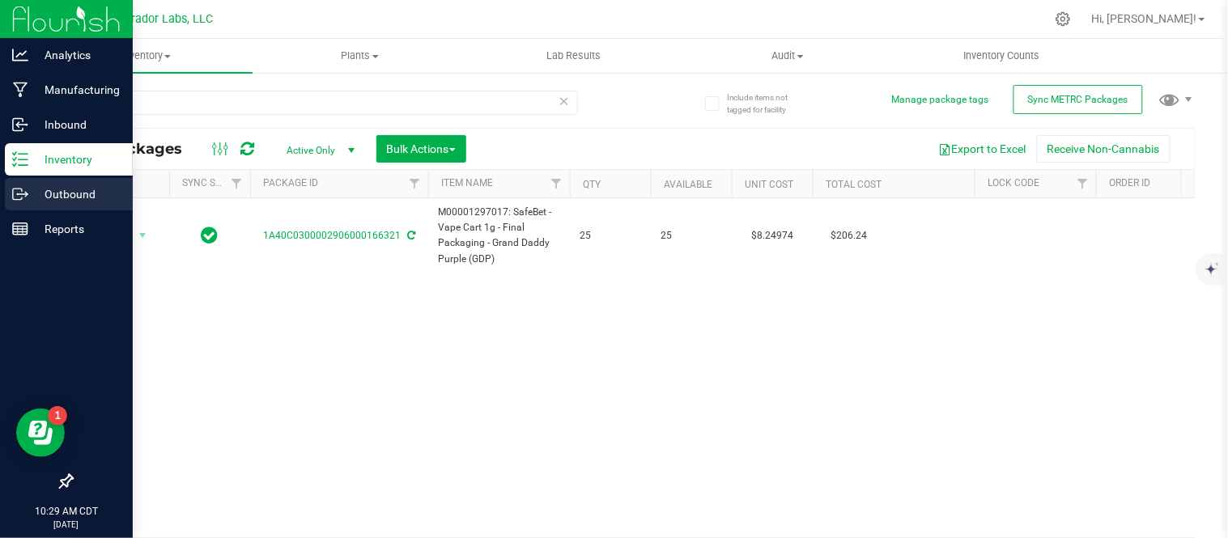
click at [35, 200] on p "Outbound" at bounding box center [76, 194] width 97 height 19
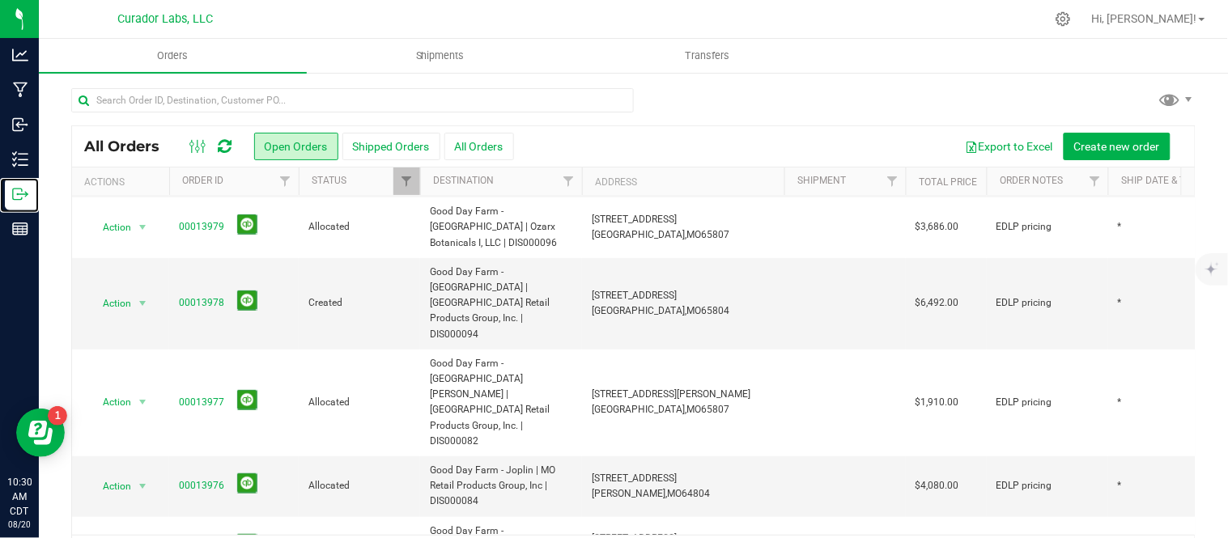
scroll to position [191, 0]
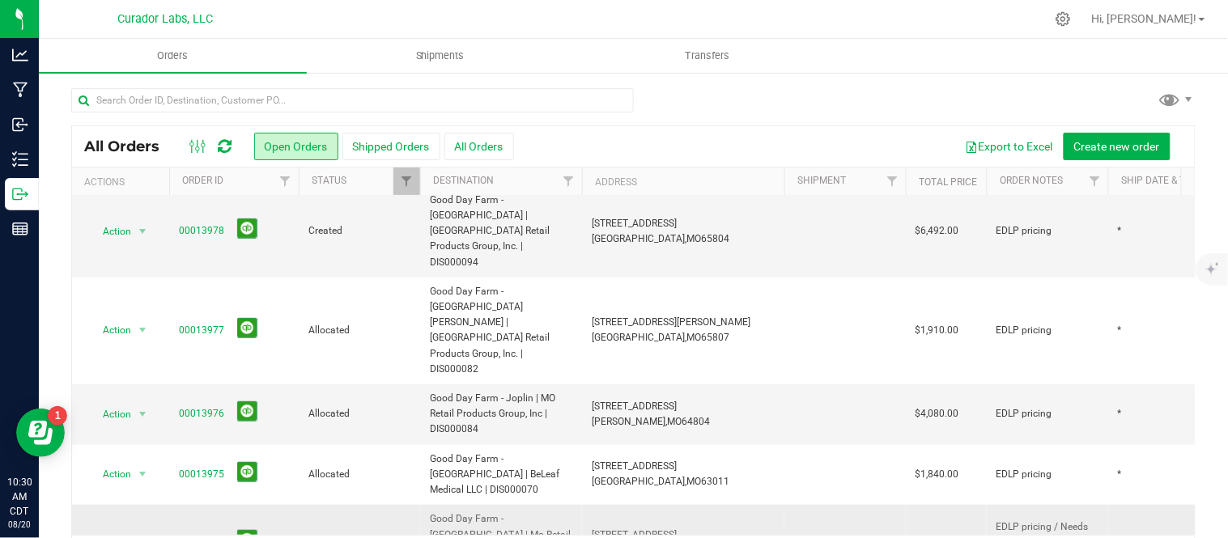
click at [129, 532] on span "Action" at bounding box center [110, 543] width 44 height 23
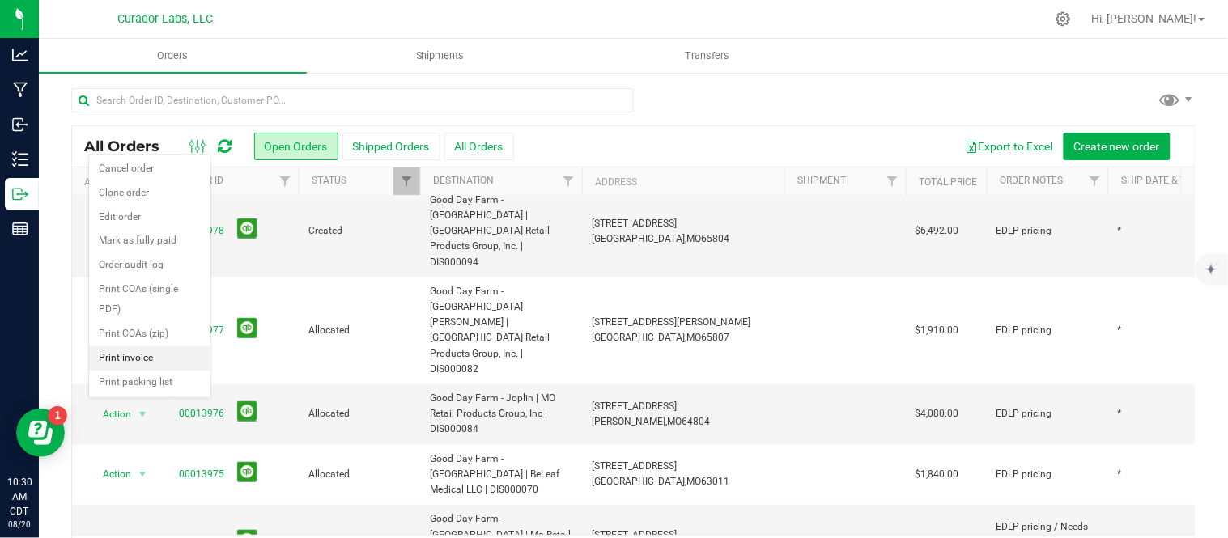
click at [147, 357] on li "Print invoice" at bounding box center [149, 358] width 121 height 24
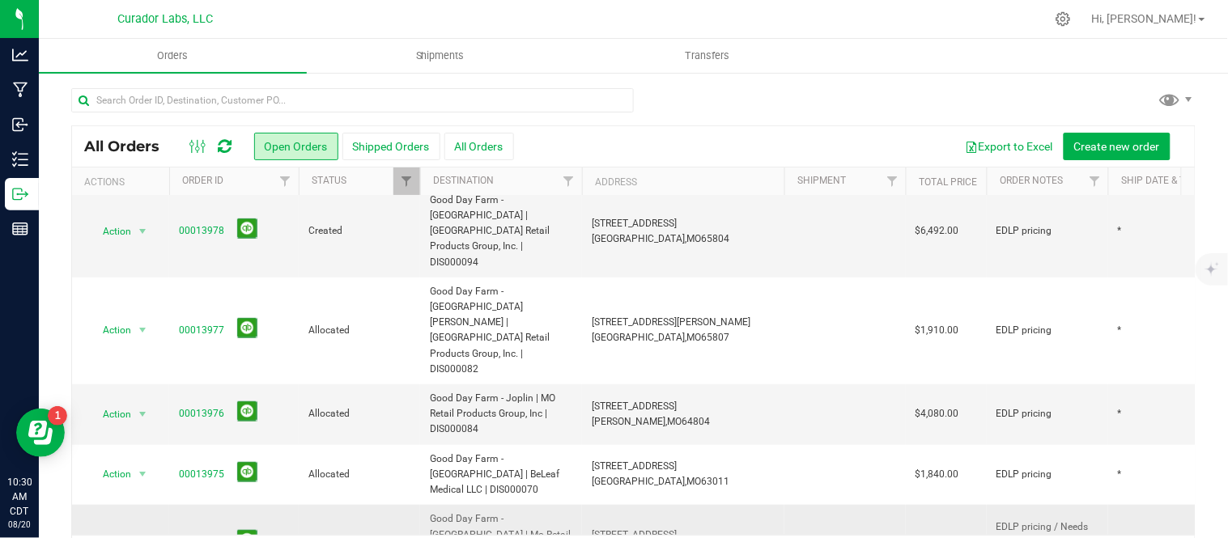
click at [133, 532] on span "select" at bounding box center [143, 543] width 20 height 23
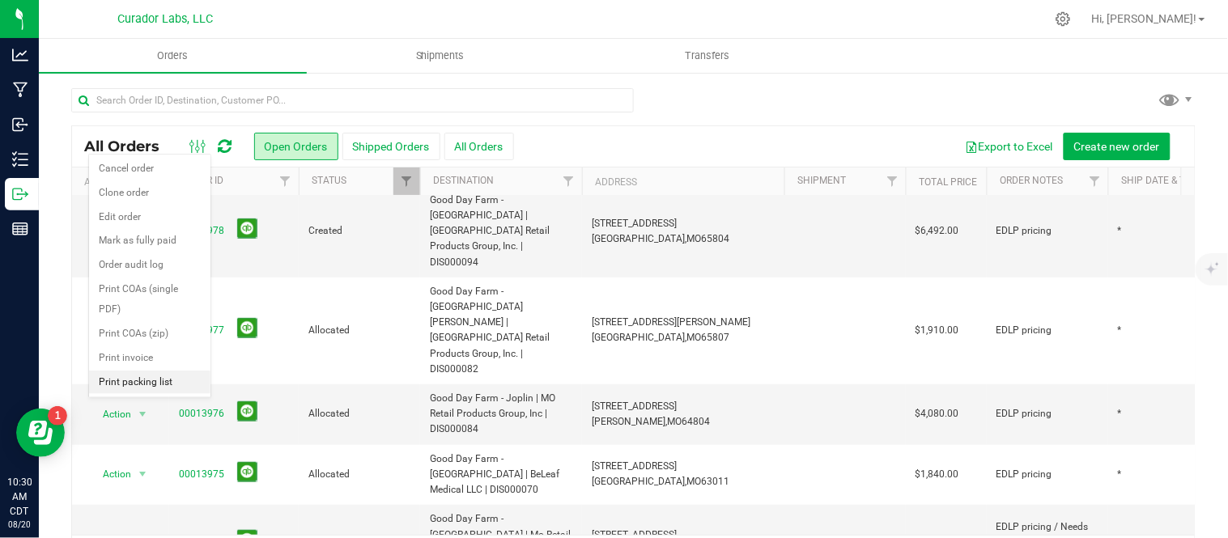
click at [160, 388] on li "Print packing list" at bounding box center [149, 383] width 121 height 24
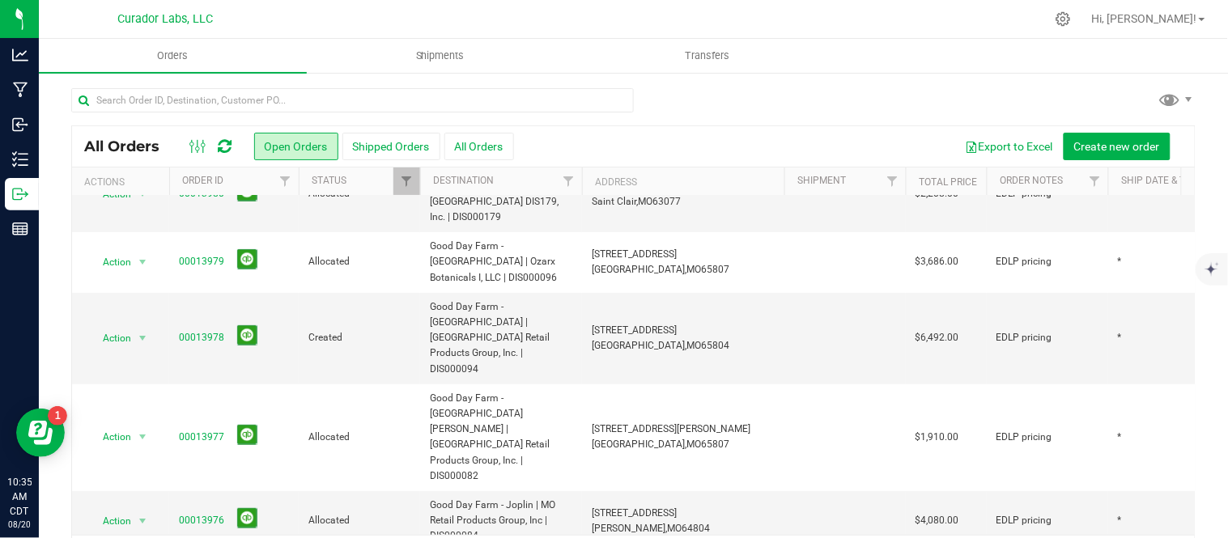
scroll to position [0, 0]
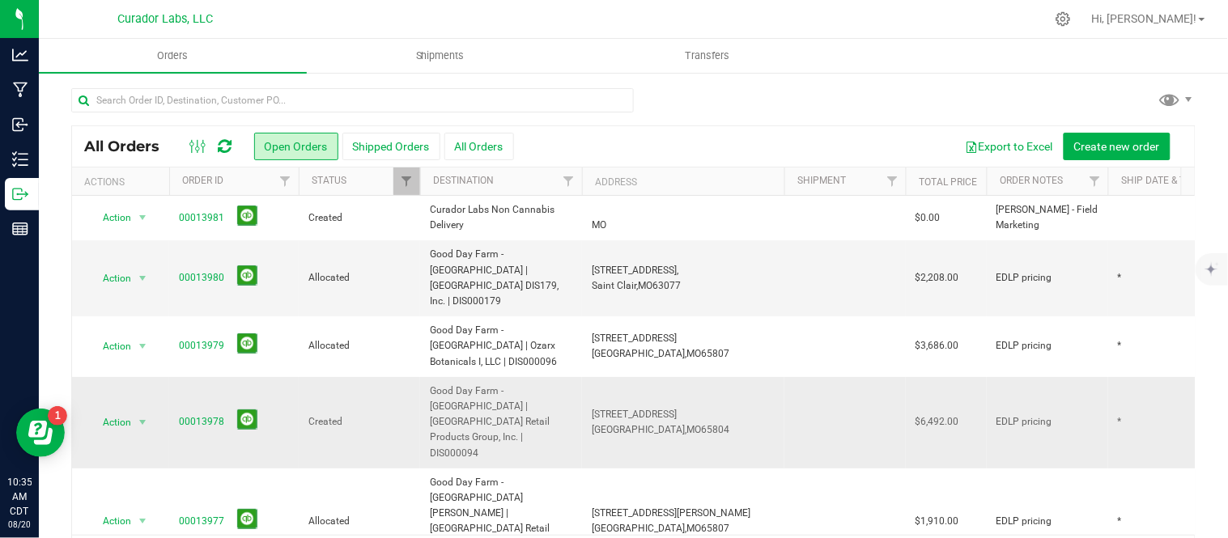
click at [497, 384] on span "Good Day Farm - [GEOGRAPHIC_DATA] | [GEOGRAPHIC_DATA] Retail Products Group, In…" at bounding box center [501, 423] width 142 height 78
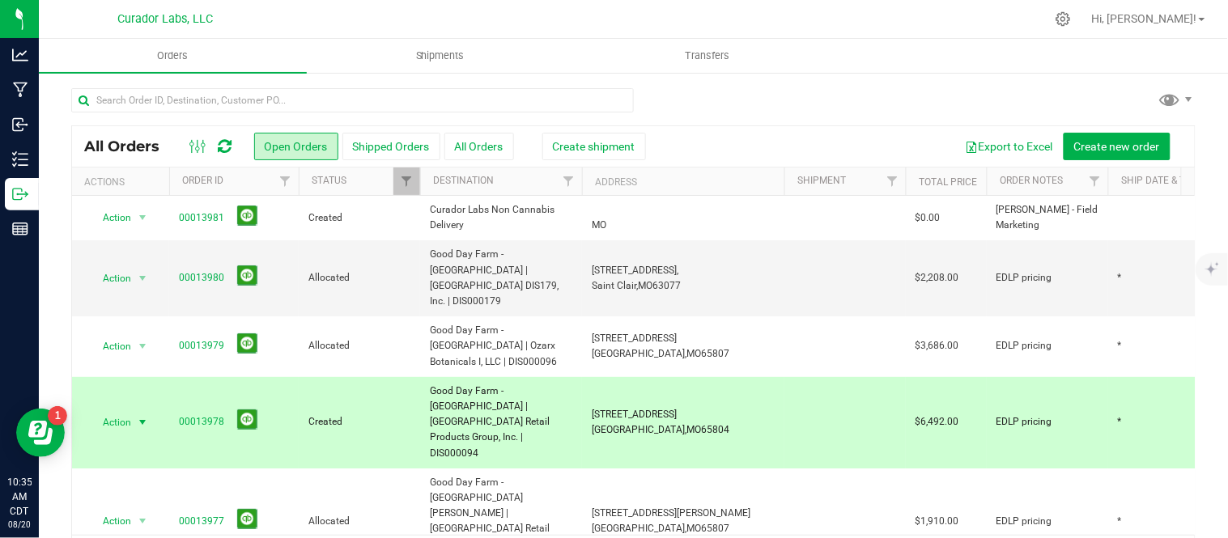
click at [110, 411] on span "Action" at bounding box center [110, 422] width 44 height 23
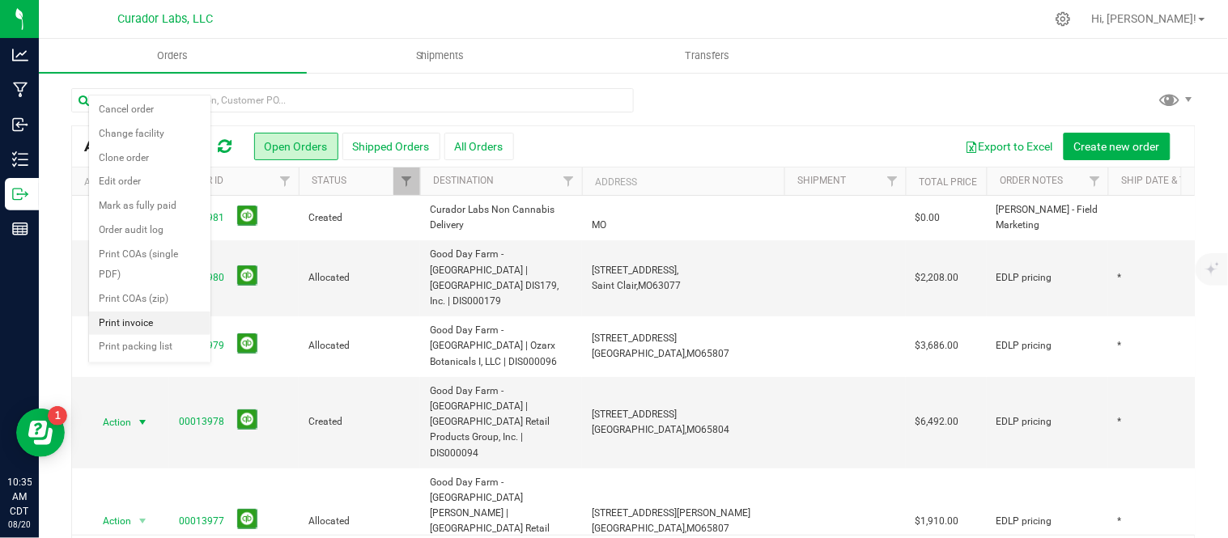
click at [132, 316] on li "Print invoice" at bounding box center [149, 324] width 121 height 24
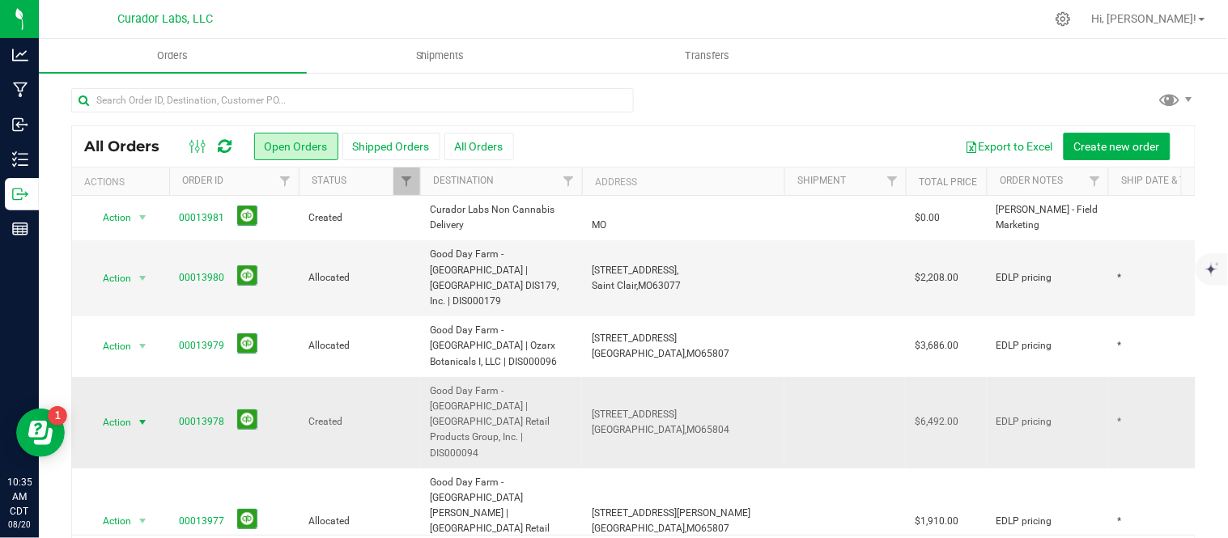
click at [128, 411] on span "Action" at bounding box center [110, 422] width 44 height 23
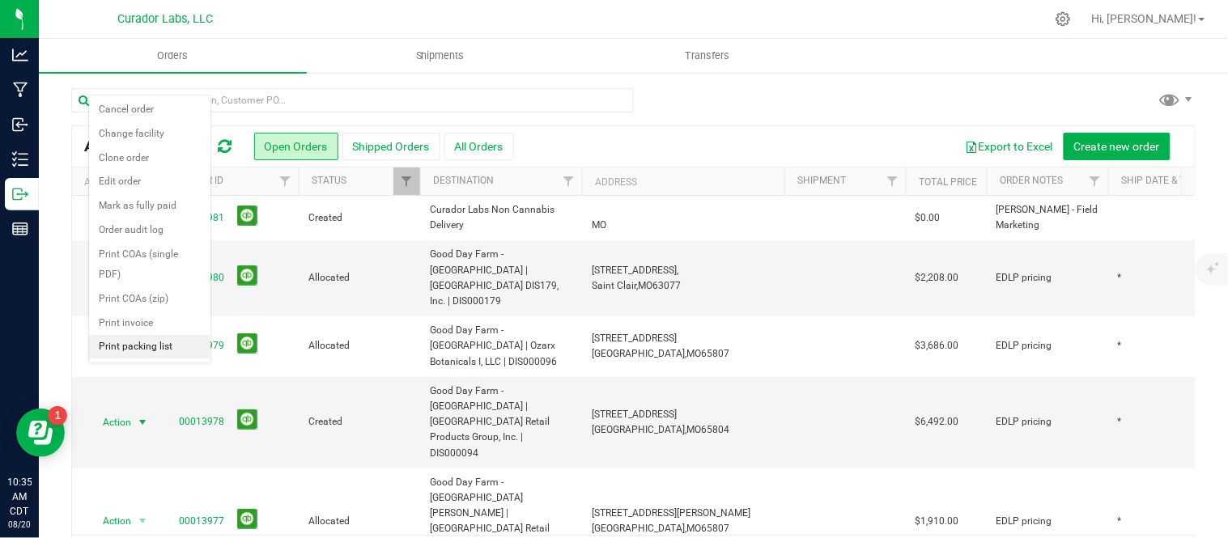
click at [133, 354] on li "Print packing list" at bounding box center [149, 347] width 121 height 24
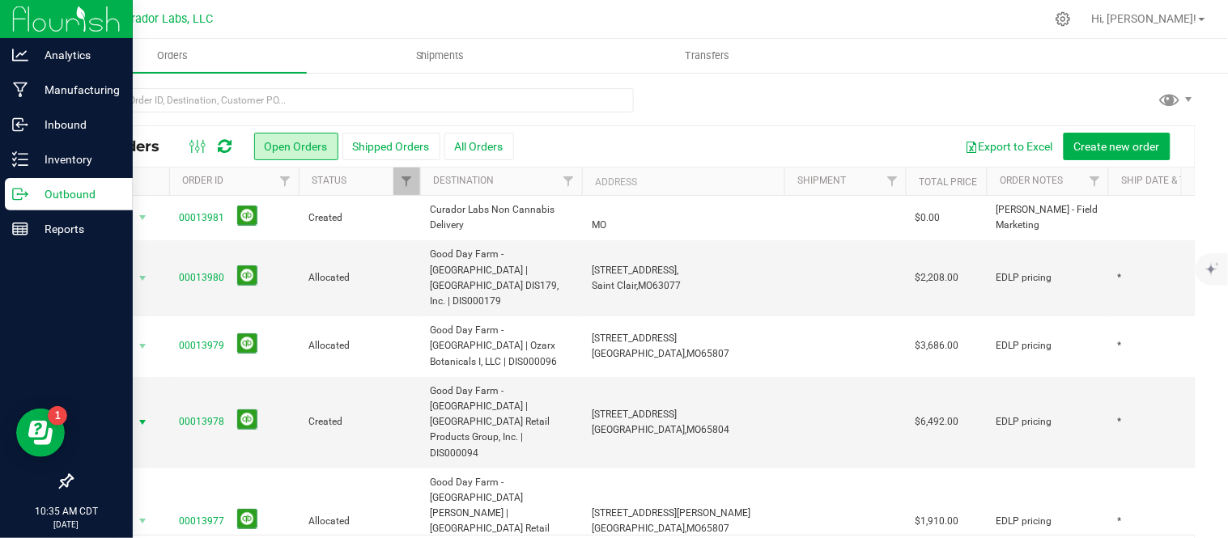
click at [47, 190] on p "Outbound" at bounding box center [76, 194] width 97 height 19
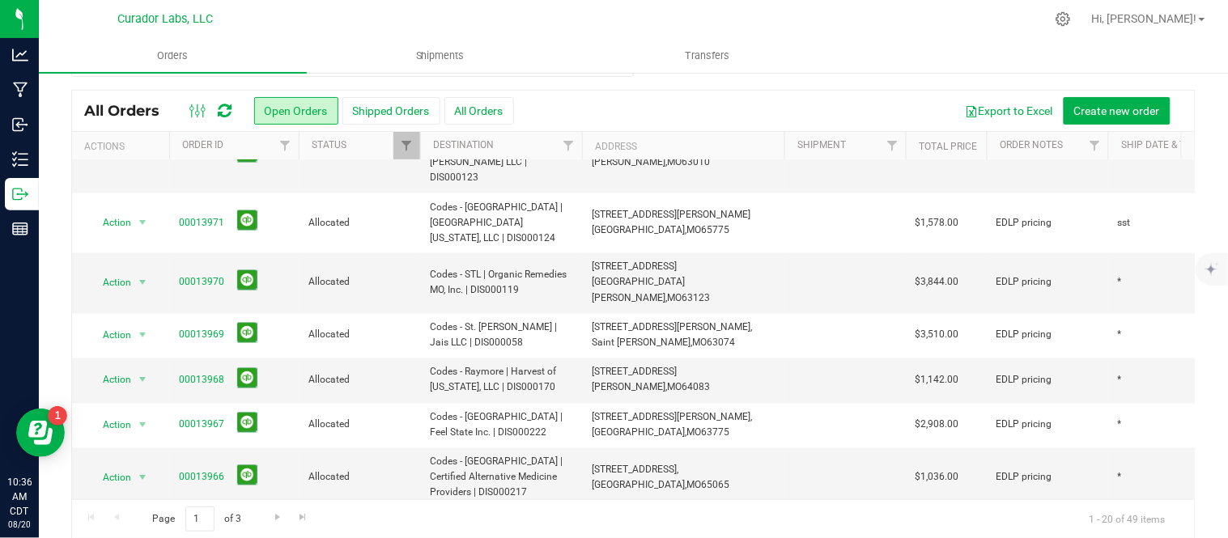
scroll to position [53, 0]
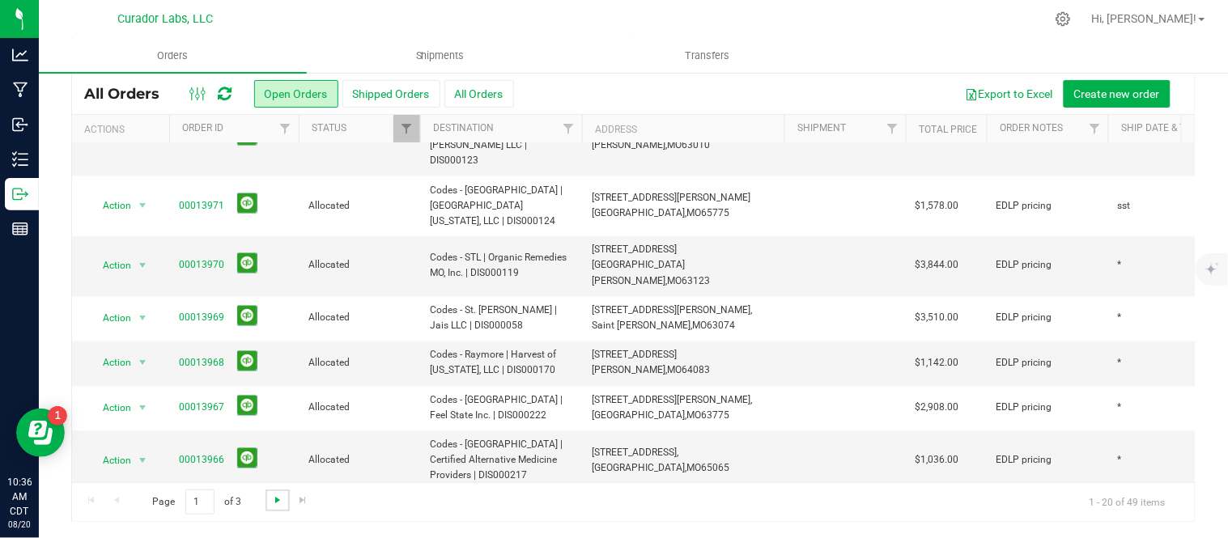
click at [273, 499] on span "Go to the next page" at bounding box center [277, 500] width 13 height 13
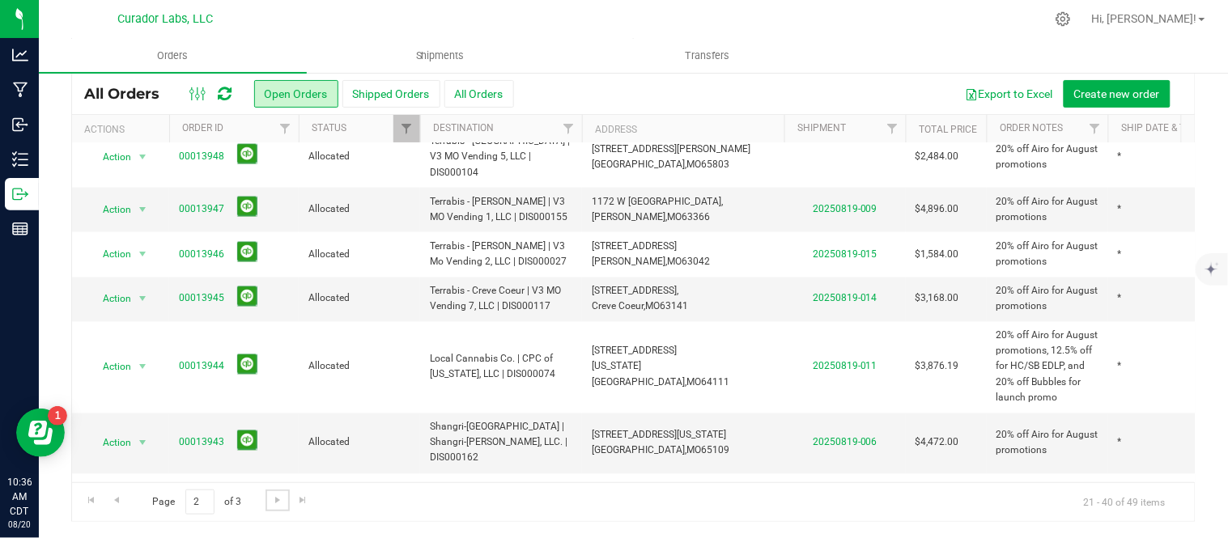
scroll to position [680, 0]
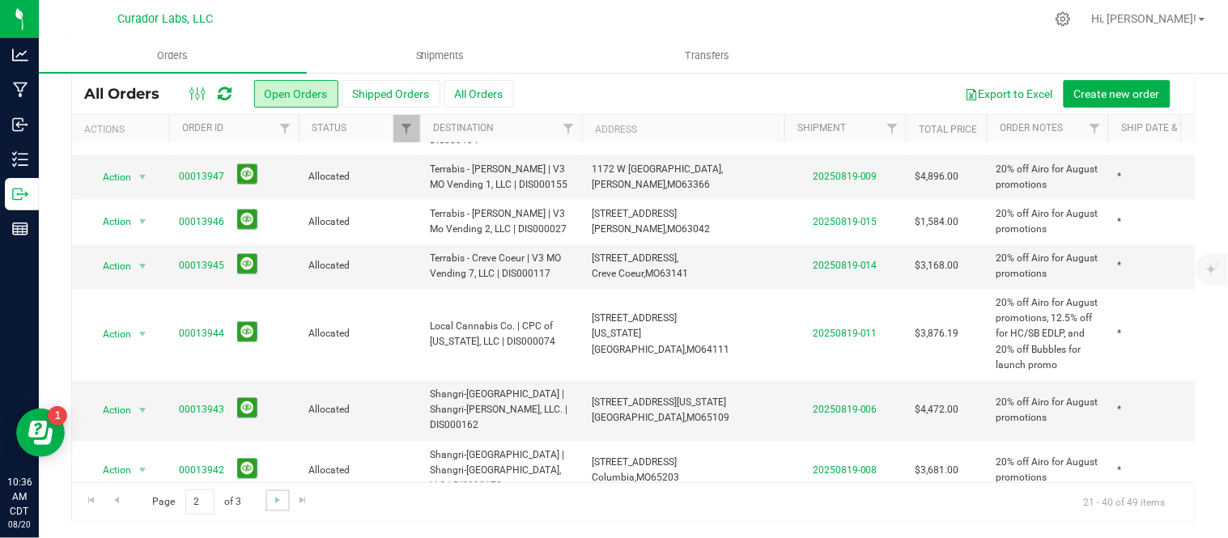
click at [285, 492] on link "Go to the next page" at bounding box center [276, 501] width 23 height 22
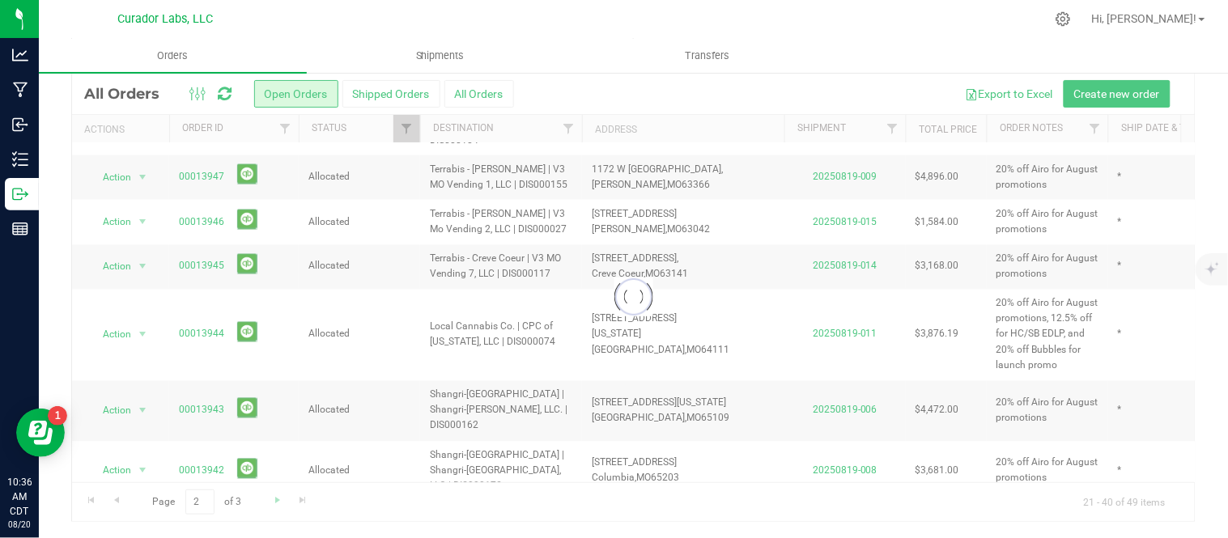
click at [285, 492] on div at bounding box center [633, 298] width 1123 height 448
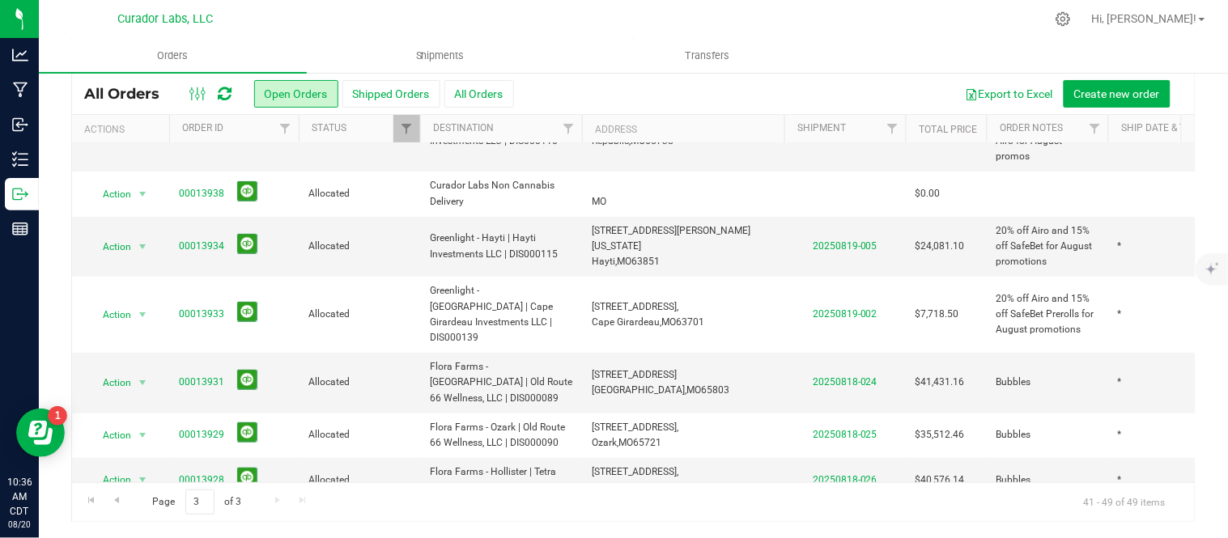
scroll to position [170, 0]
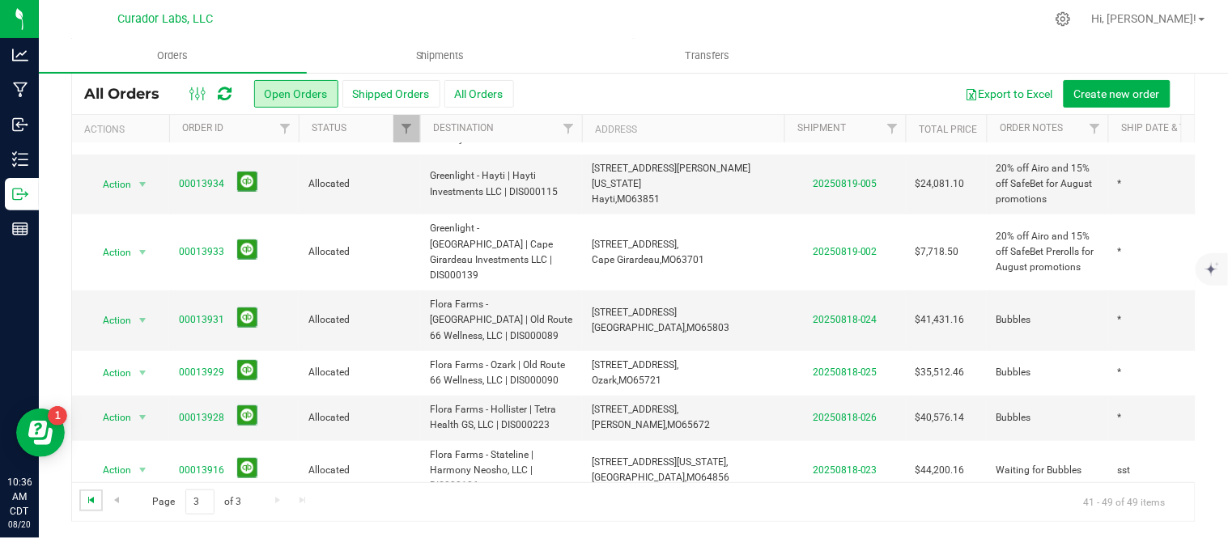
click at [97, 499] on span "Go to the first page" at bounding box center [91, 500] width 13 height 13
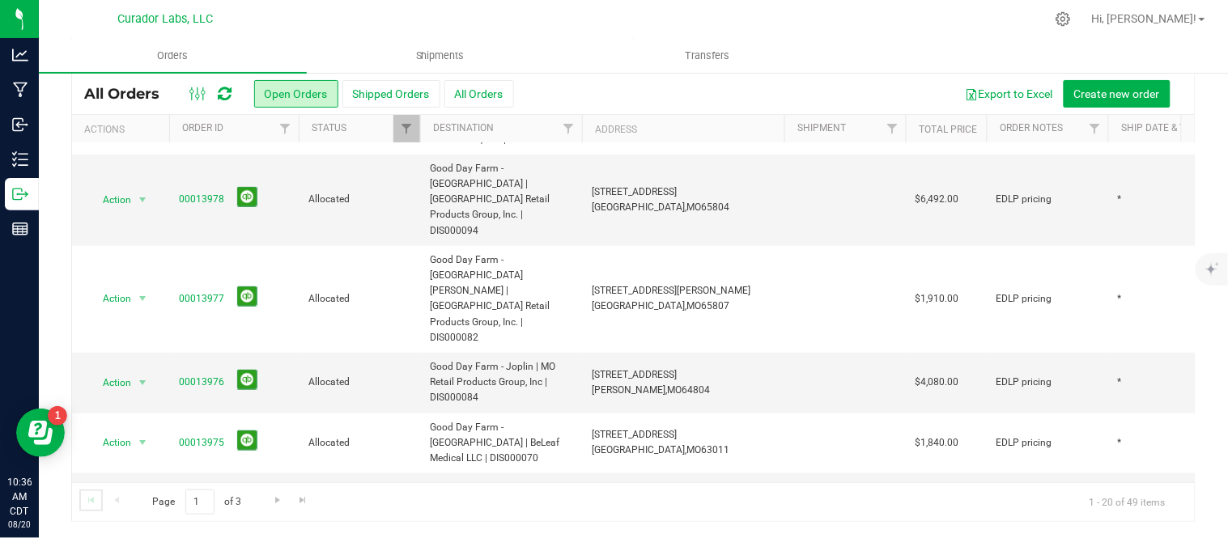
scroll to position [0, 0]
